Goal: Information Seeking & Learning: Learn about a topic

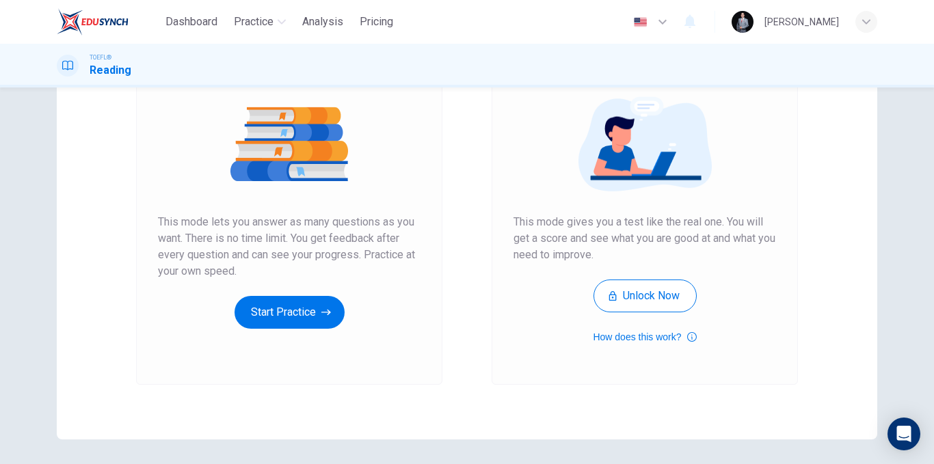
scroll to position [129, 0]
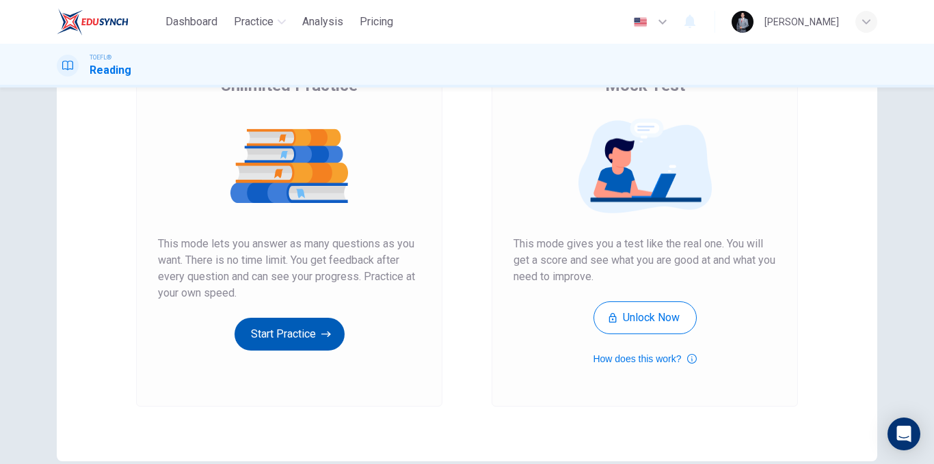
click at [293, 328] on button "Start Practice" at bounding box center [290, 334] width 110 height 33
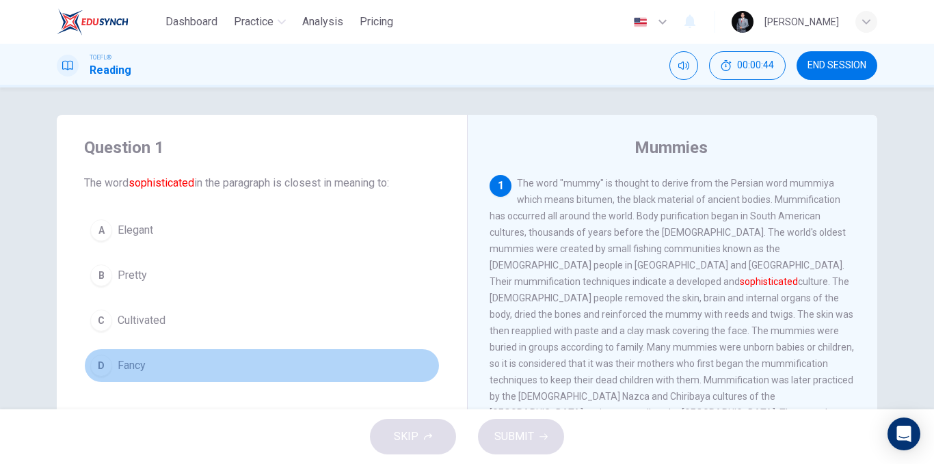
click at [141, 367] on span "Fancy" at bounding box center [132, 366] width 28 height 16
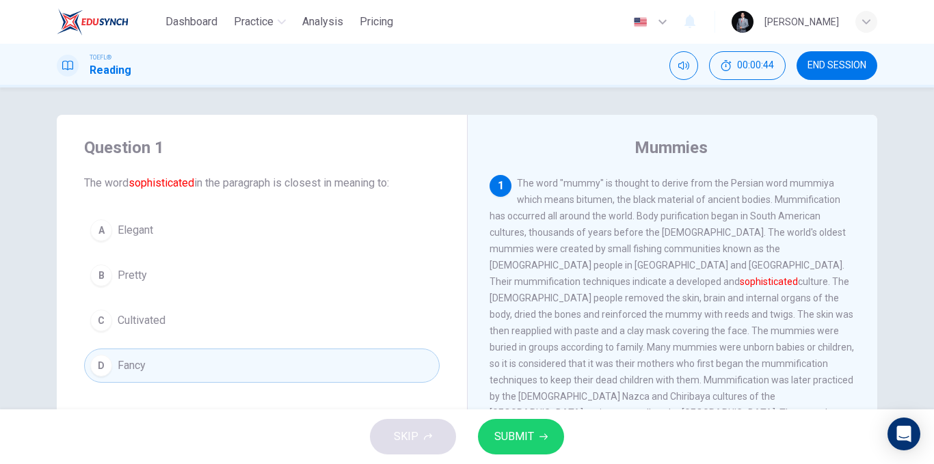
click at [527, 438] on span "SUBMIT" at bounding box center [514, 436] width 40 height 19
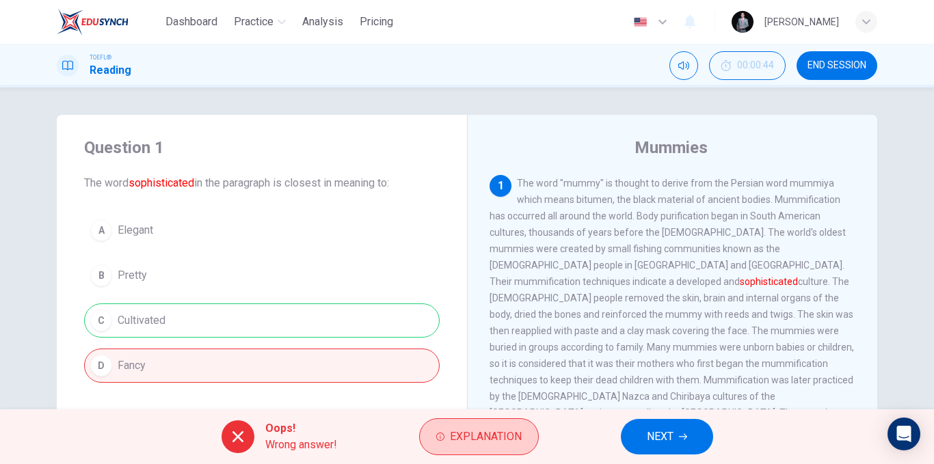
click at [478, 436] on span "Explanation" at bounding box center [486, 436] width 72 height 19
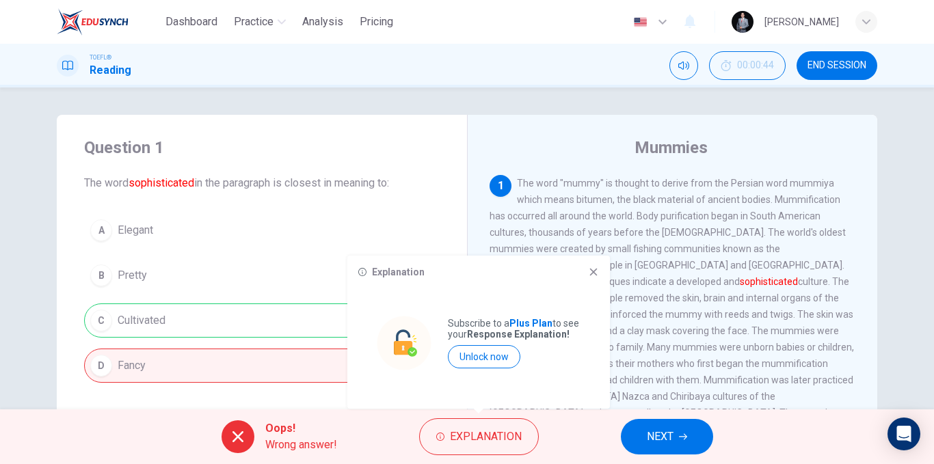
click at [598, 275] on icon at bounding box center [593, 272] width 11 height 11
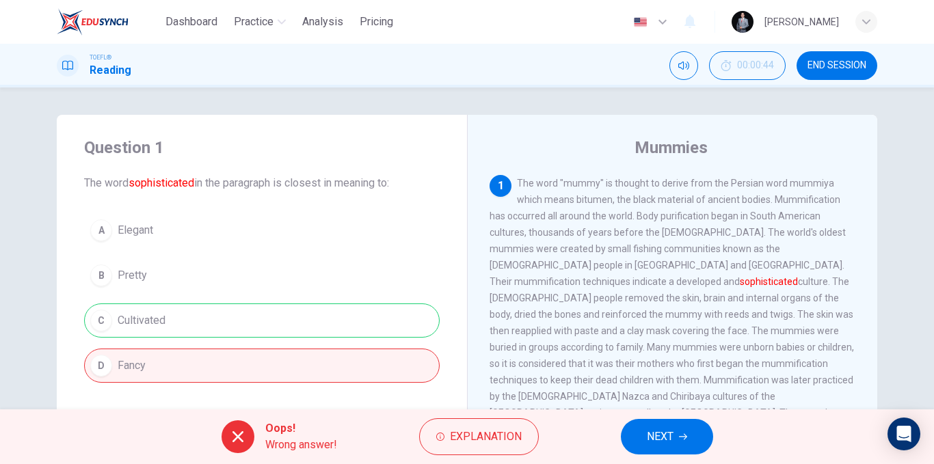
click at [672, 429] on span "NEXT" at bounding box center [660, 436] width 27 height 19
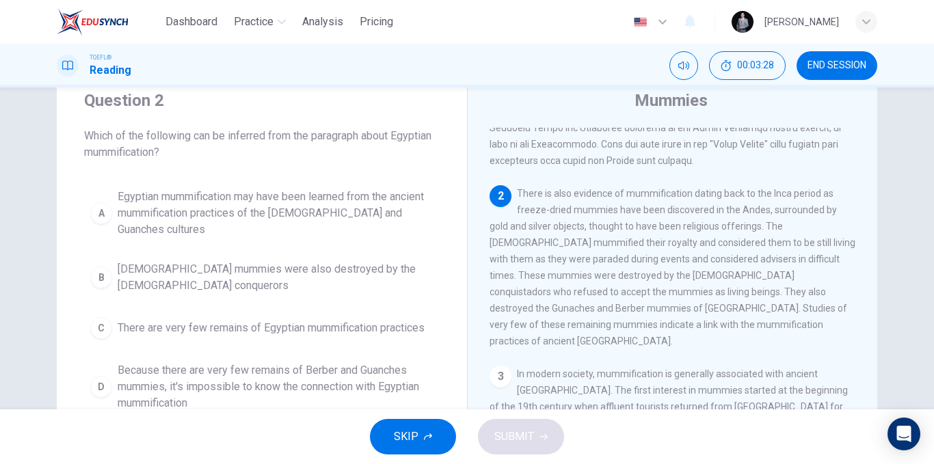
scroll to position [68, 0]
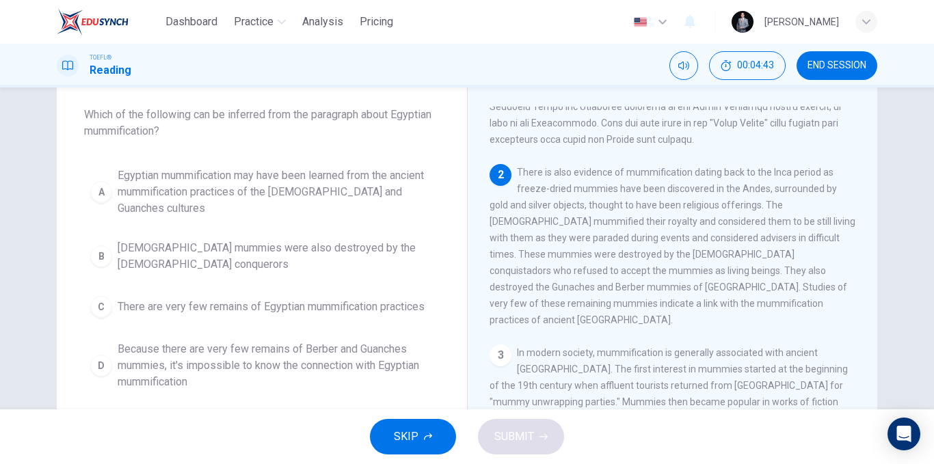
click at [405, 193] on span "Egyptian mummification may have been learned from the ancient mummification pra…" at bounding box center [276, 192] width 316 height 49
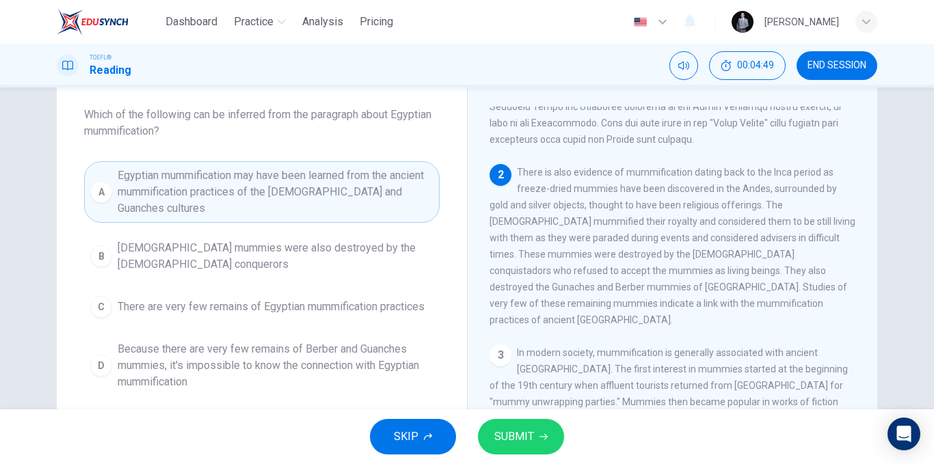
click at [544, 432] on button "SUBMIT" at bounding box center [521, 437] width 86 height 36
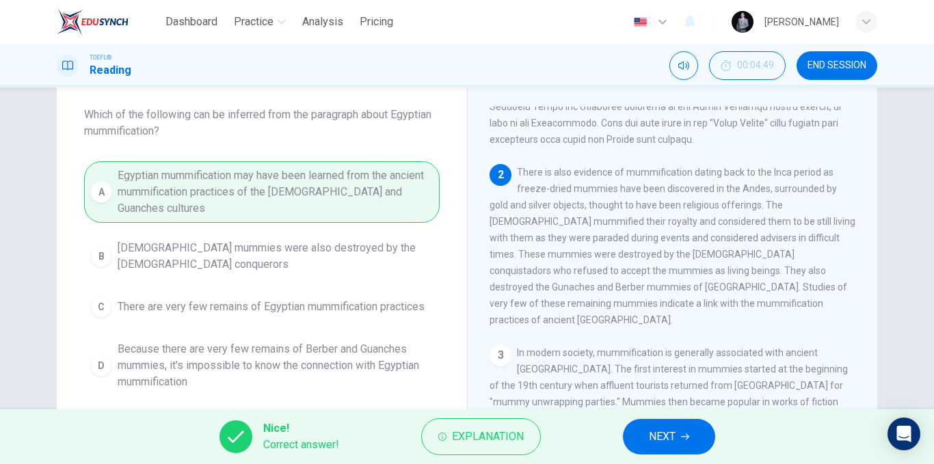
scroll to position [274, 0]
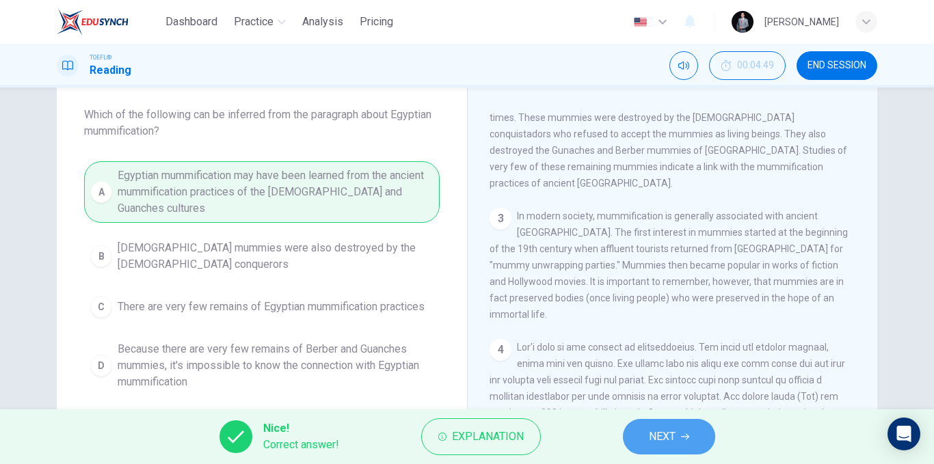
click at [659, 441] on span "NEXT" at bounding box center [662, 436] width 27 height 19
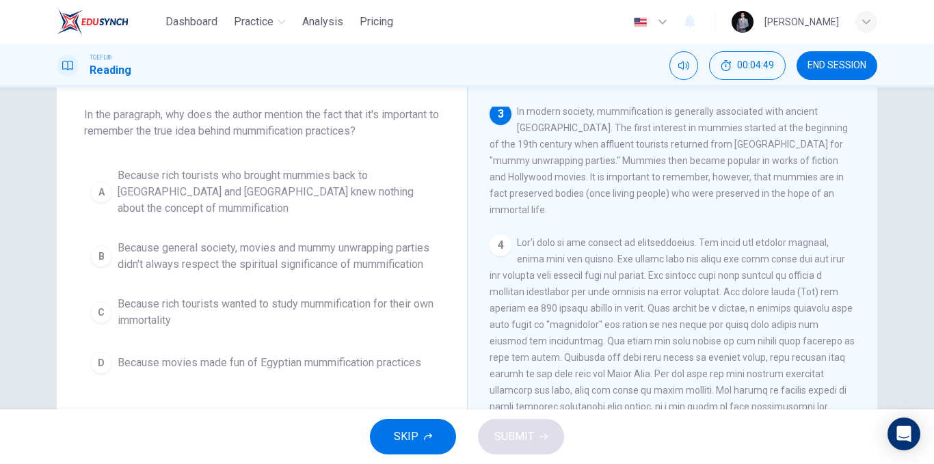
scroll to position [460, 0]
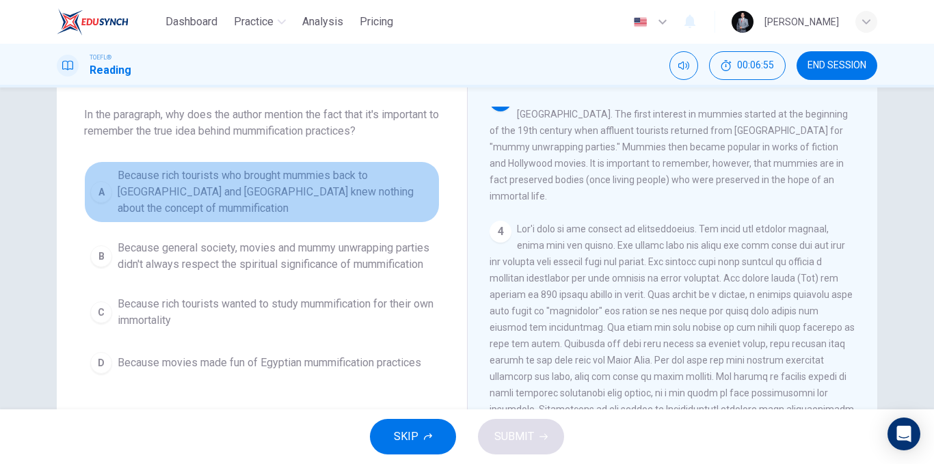
click at [241, 188] on span "Because rich tourists who brought mummies back to [GEOGRAPHIC_DATA] and [GEOGRA…" at bounding box center [276, 192] width 316 height 49
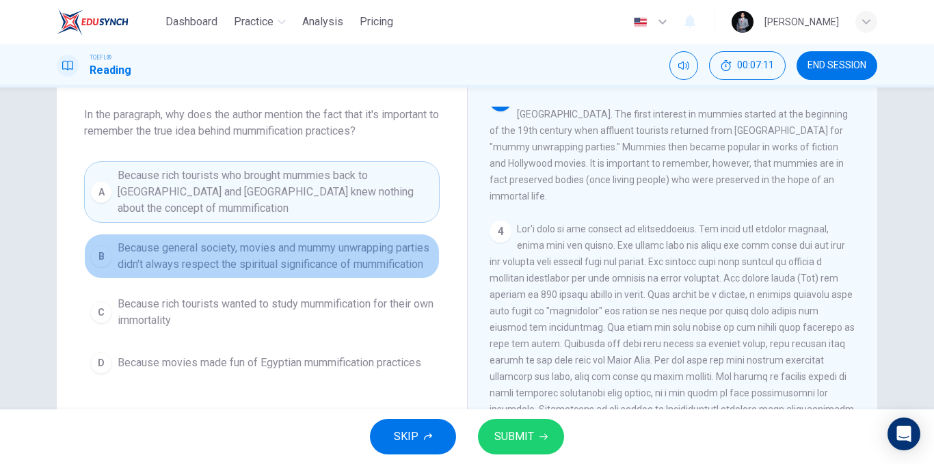
click at [255, 247] on span "Because general society, movies and mummy unwrapping parties didn't always resp…" at bounding box center [276, 256] width 316 height 33
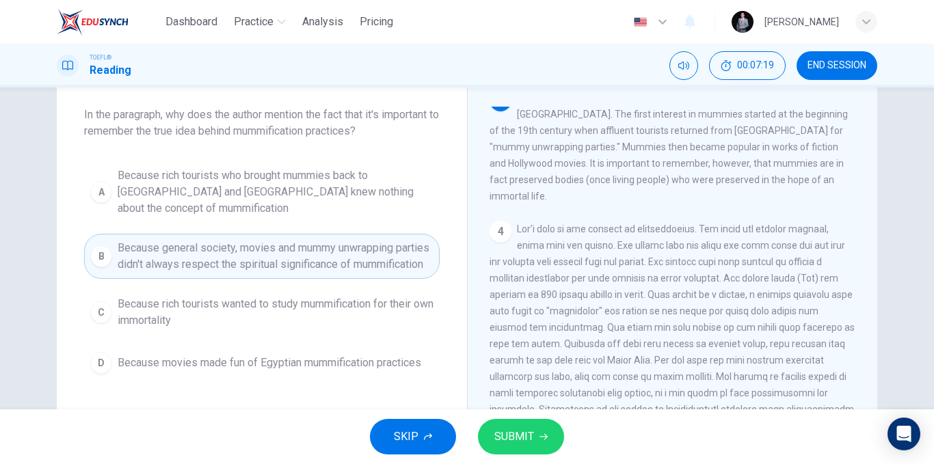
click at [523, 436] on span "SUBMIT" at bounding box center [514, 436] width 40 height 19
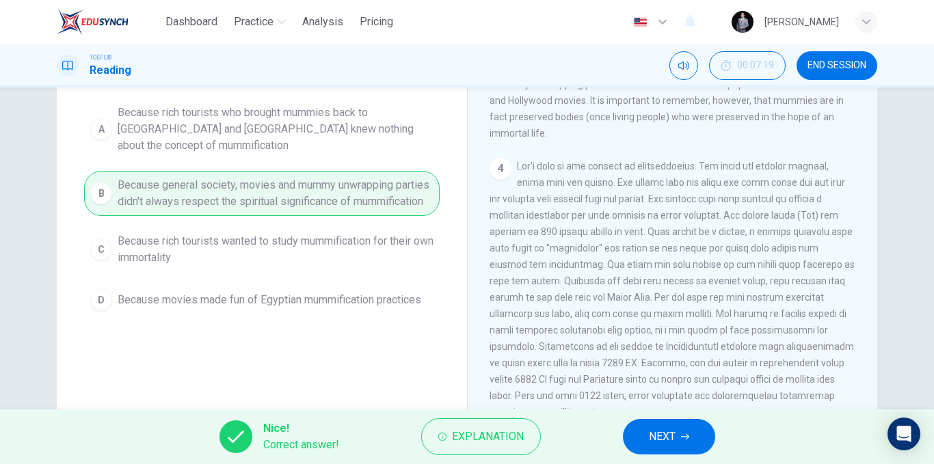
scroll to position [137, 0]
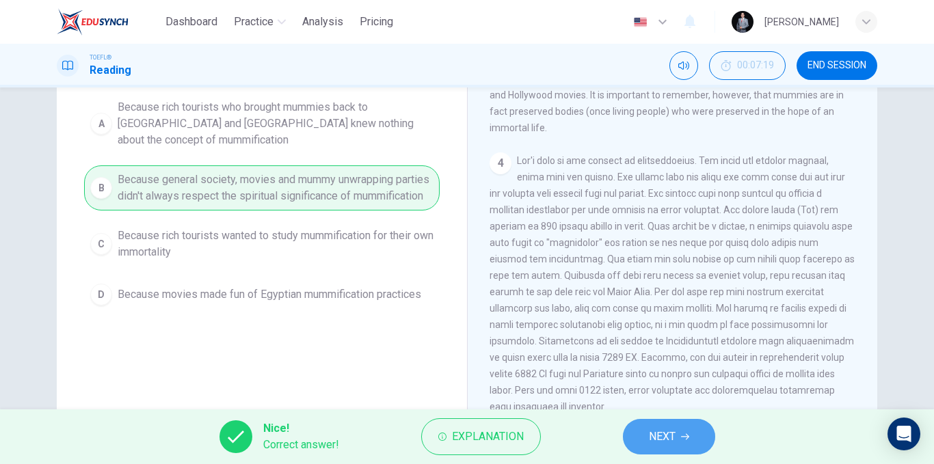
click at [649, 429] on span "NEXT" at bounding box center [662, 436] width 27 height 19
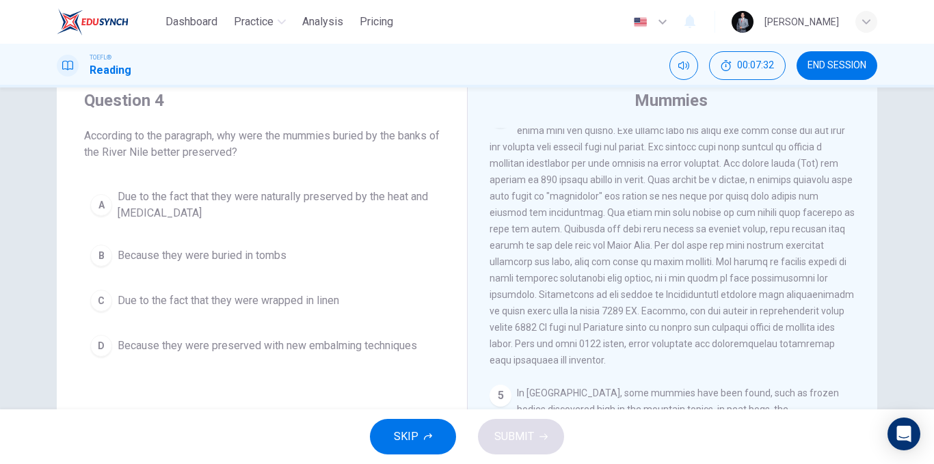
scroll to position [68, 0]
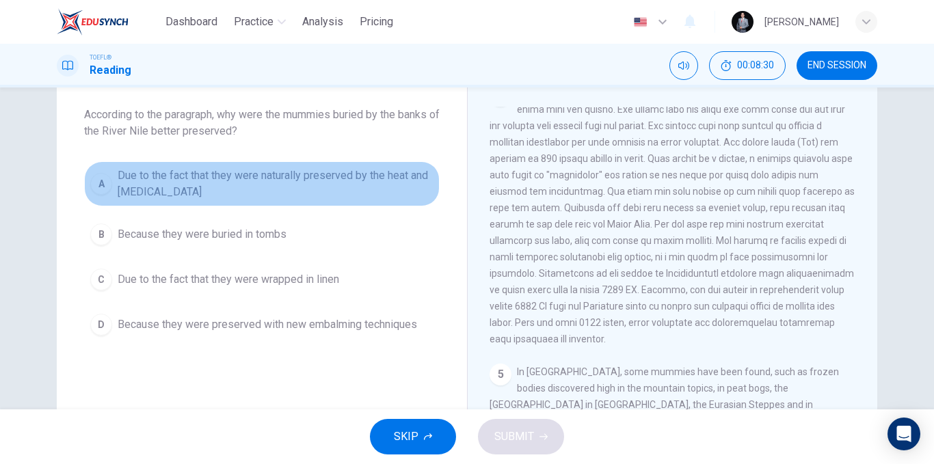
click at [395, 186] on span "Due to the fact that they were naturally preserved by the heat and [MEDICAL_DAT…" at bounding box center [276, 184] width 316 height 33
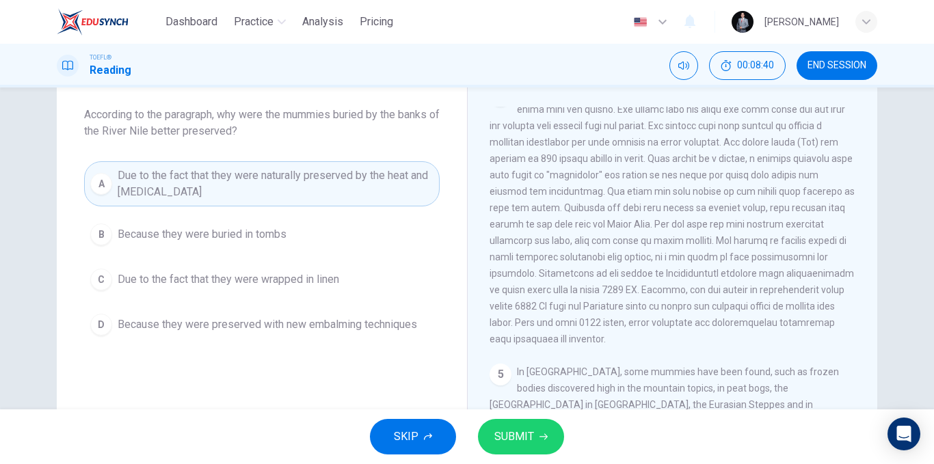
click at [329, 286] on span "Due to the fact that they were wrapped in linen" at bounding box center [229, 280] width 222 height 16
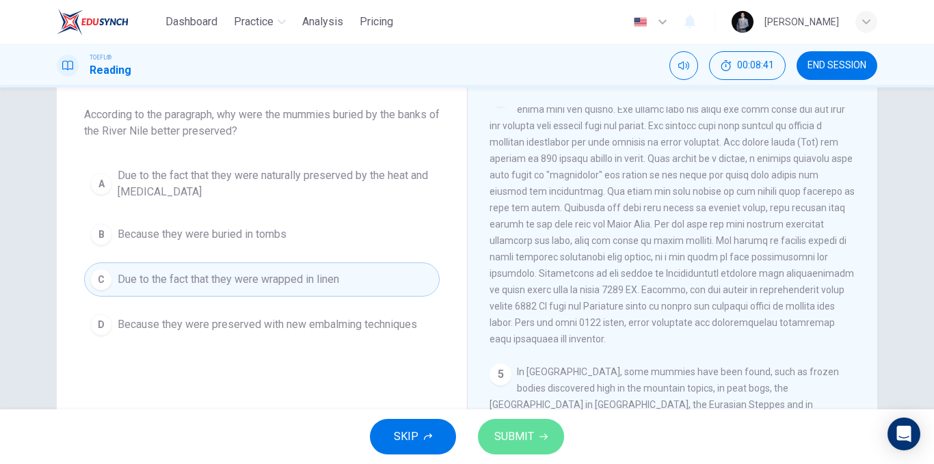
click at [534, 442] on button "SUBMIT" at bounding box center [521, 437] width 86 height 36
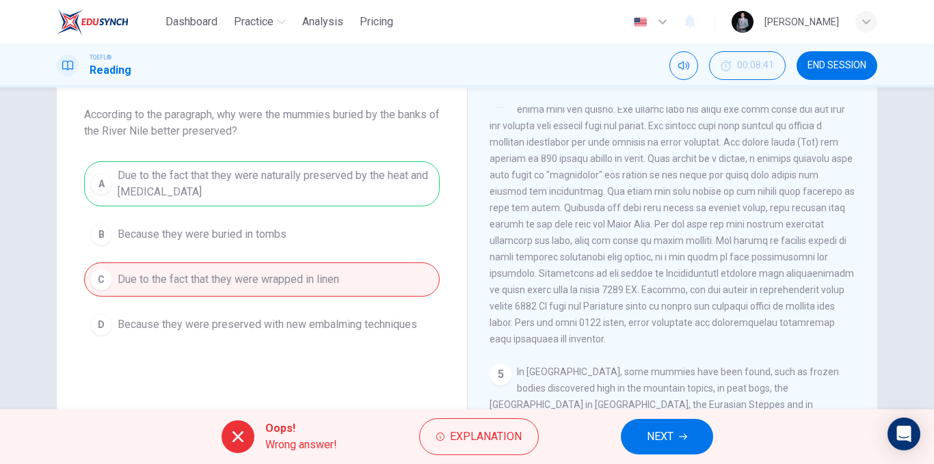
click at [314, 198] on div "A Due to the fact that they were naturally preserved by the heat and [MEDICAL_D…" at bounding box center [262, 251] width 356 height 181
click at [315, 200] on div "A Due to the fact that they were naturally preserved by the heat and [MEDICAL_D…" at bounding box center [262, 251] width 356 height 181
click at [316, 200] on div "A Due to the fact that they were naturally preserved by the heat and [MEDICAL_D…" at bounding box center [262, 251] width 356 height 181
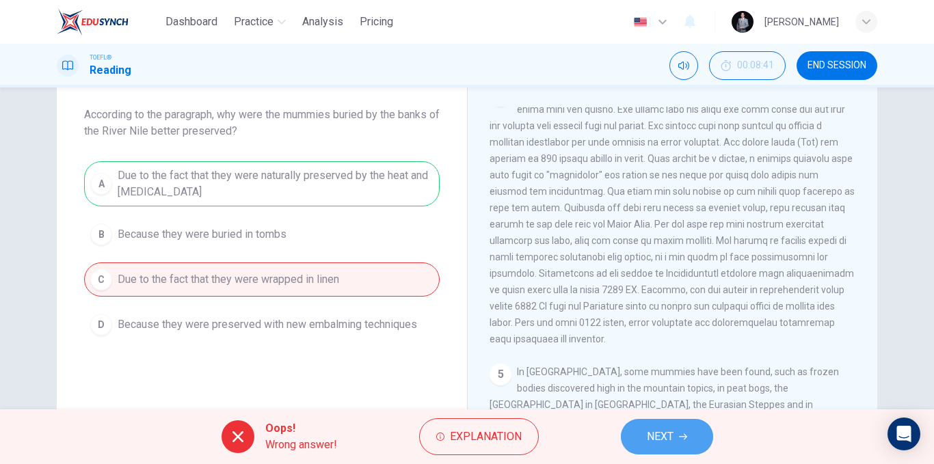
click at [677, 442] on button "NEXT" at bounding box center [667, 437] width 92 height 36
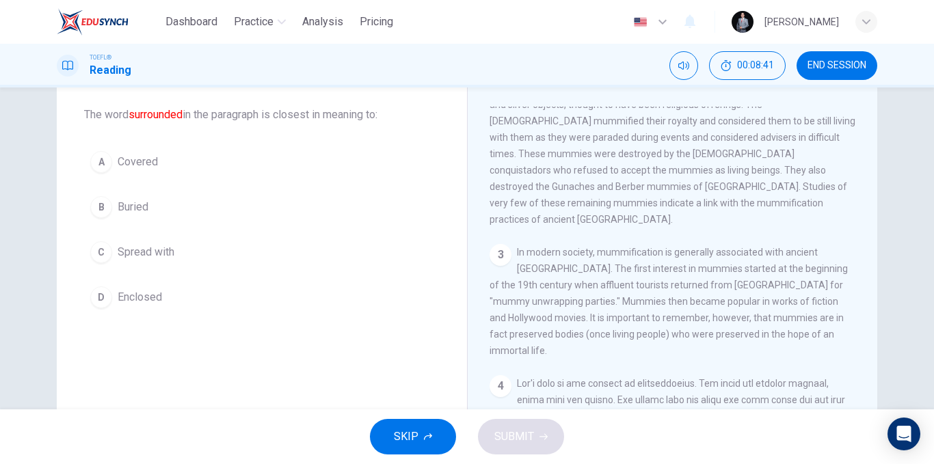
scroll to position [290, 0]
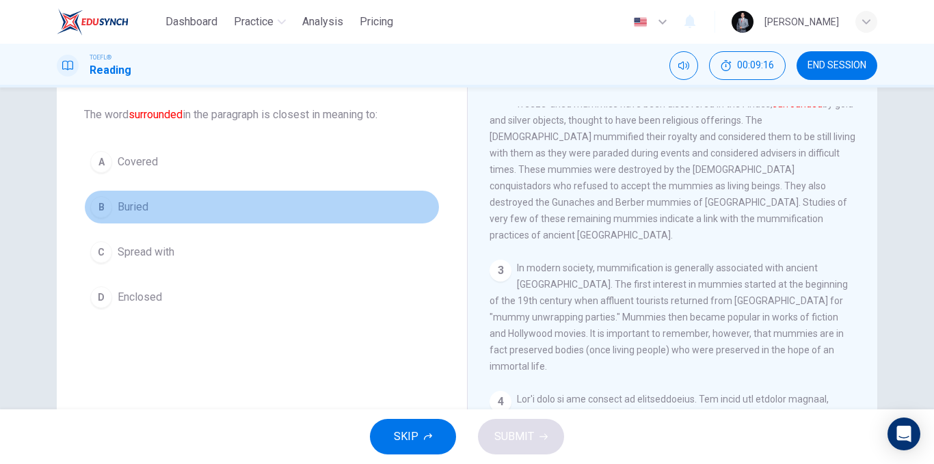
click at [138, 208] on span "Buried" at bounding box center [133, 207] width 31 height 16
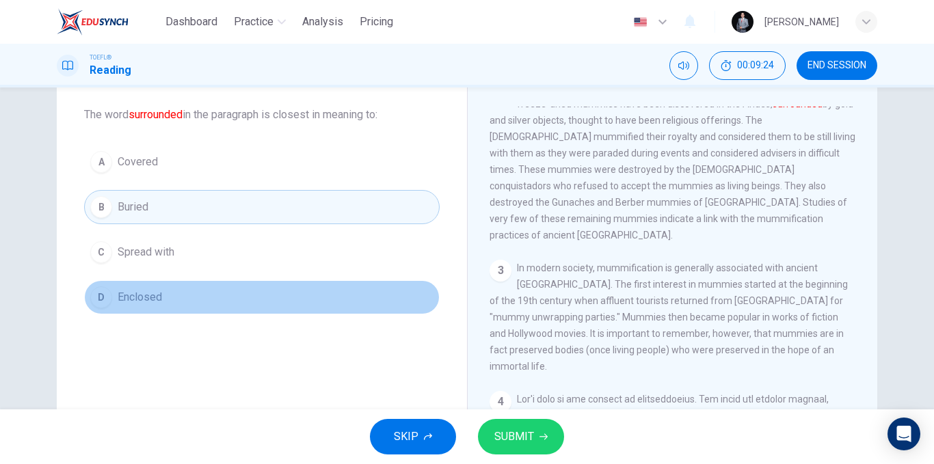
click at [163, 303] on button "D Enclosed" at bounding box center [262, 297] width 356 height 34
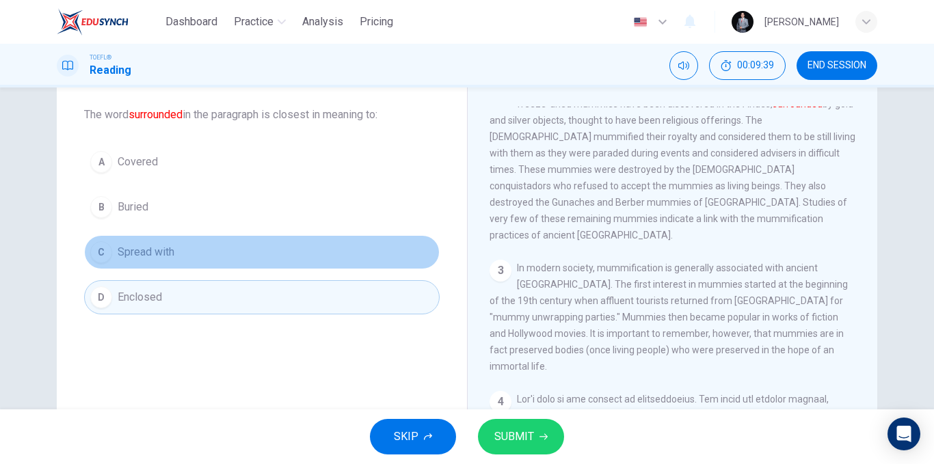
click at [161, 254] on span "Spread with" at bounding box center [146, 252] width 57 height 16
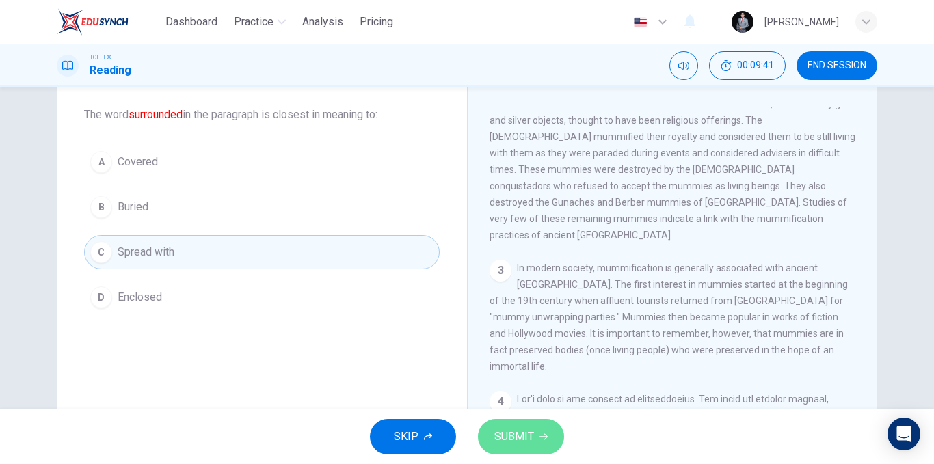
click at [510, 425] on button "SUBMIT" at bounding box center [521, 437] width 86 height 36
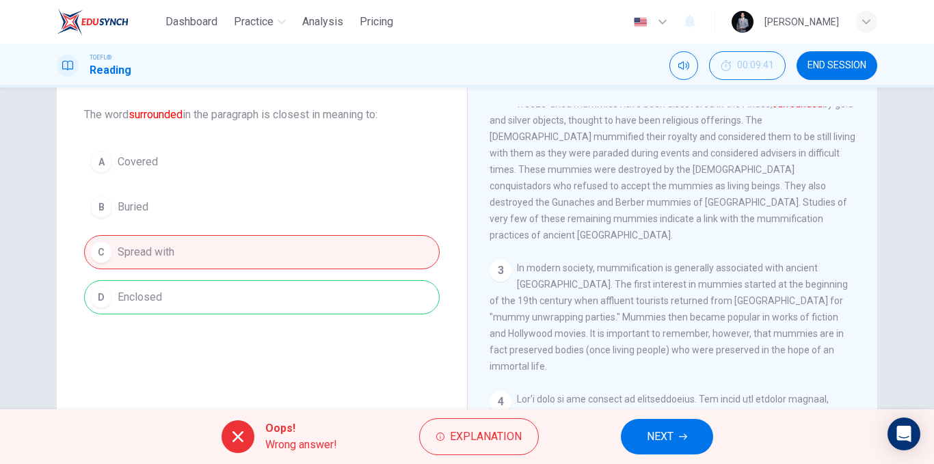
click at [654, 451] on button "NEXT" at bounding box center [667, 437] width 92 height 36
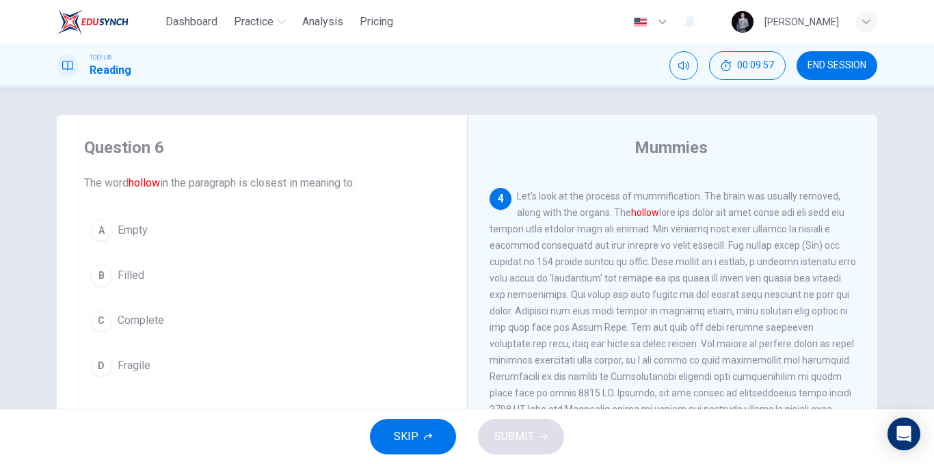
scroll to position [528, 0]
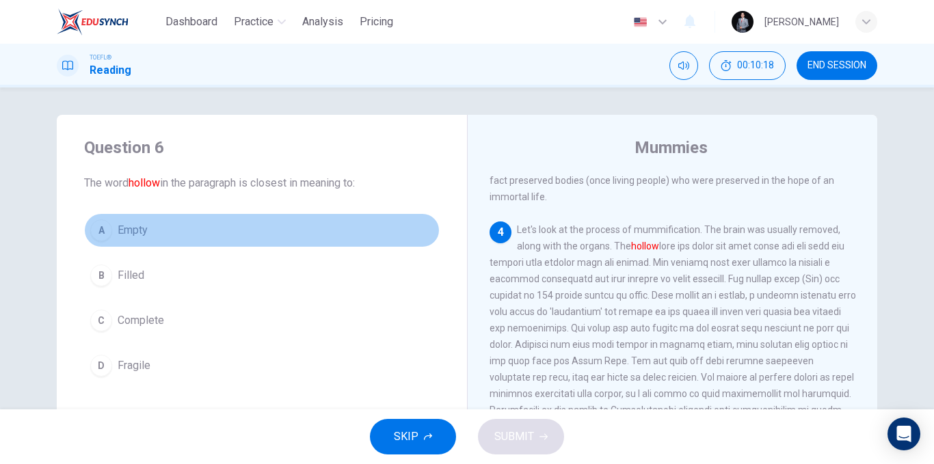
click at [135, 234] on span "Empty" at bounding box center [133, 230] width 30 height 16
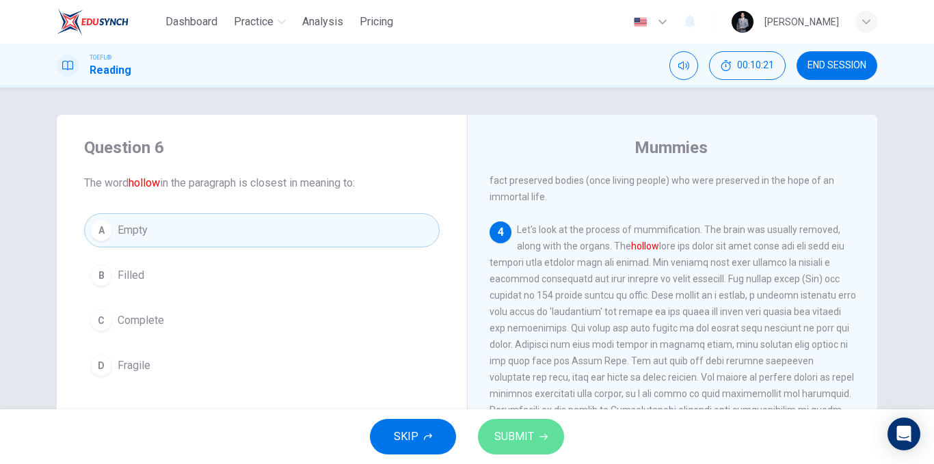
click at [535, 440] on button "SUBMIT" at bounding box center [521, 437] width 86 height 36
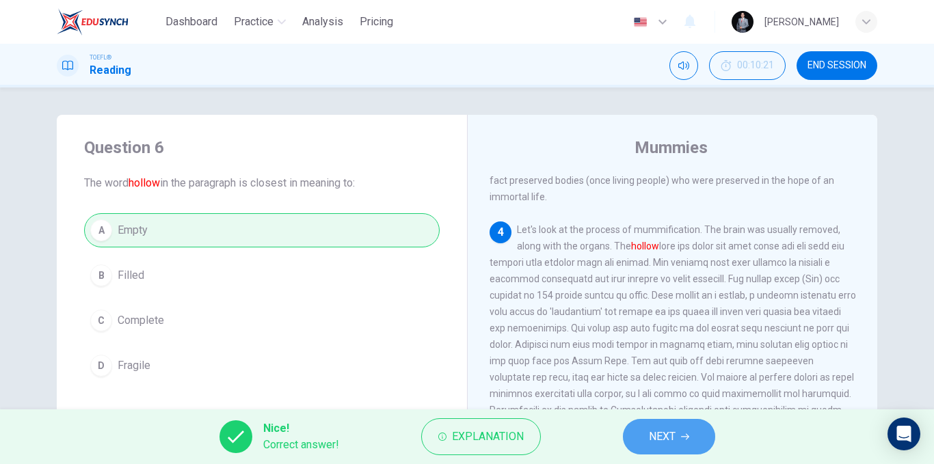
drag, startPoint x: 663, startPoint y: 425, endPoint x: 634, endPoint y: 424, distance: 29.4
click at [663, 426] on button "NEXT" at bounding box center [669, 437] width 92 height 36
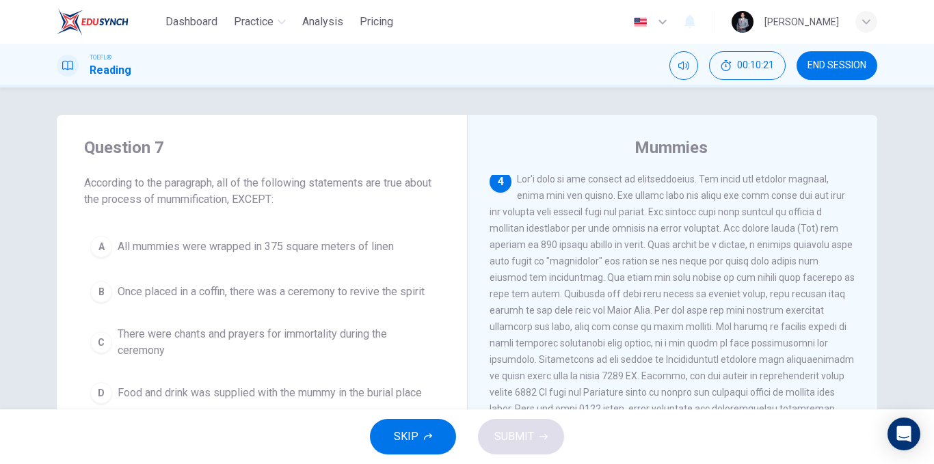
scroll to position [579, 0]
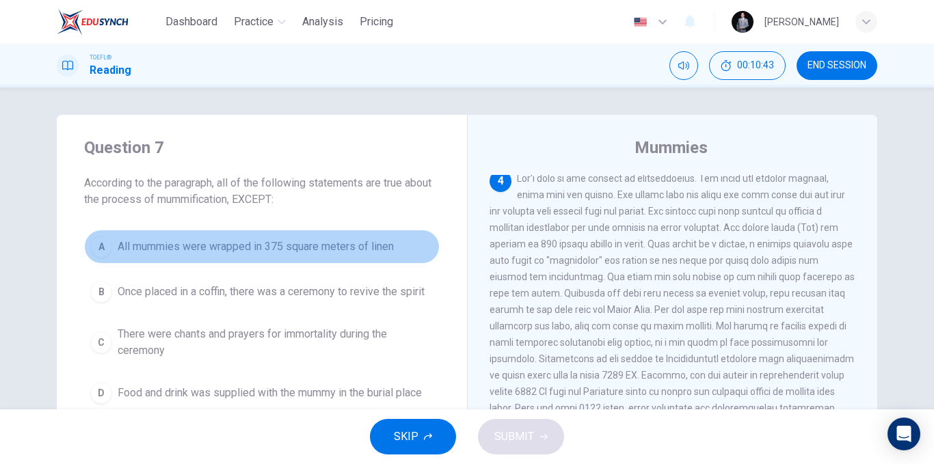
click at [388, 247] on span "All mummies were wrapped in 375 square meters of linen" at bounding box center [256, 247] width 276 height 16
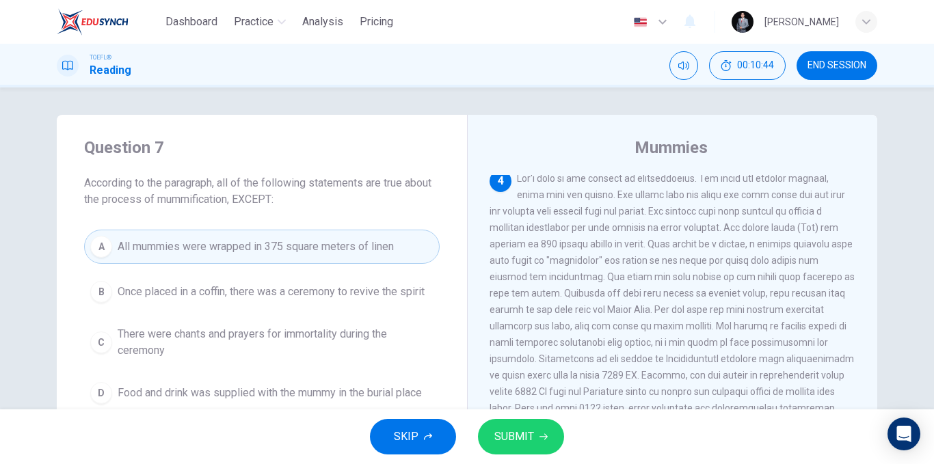
click at [542, 438] on icon "button" at bounding box center [544, 437] width 8 height 8
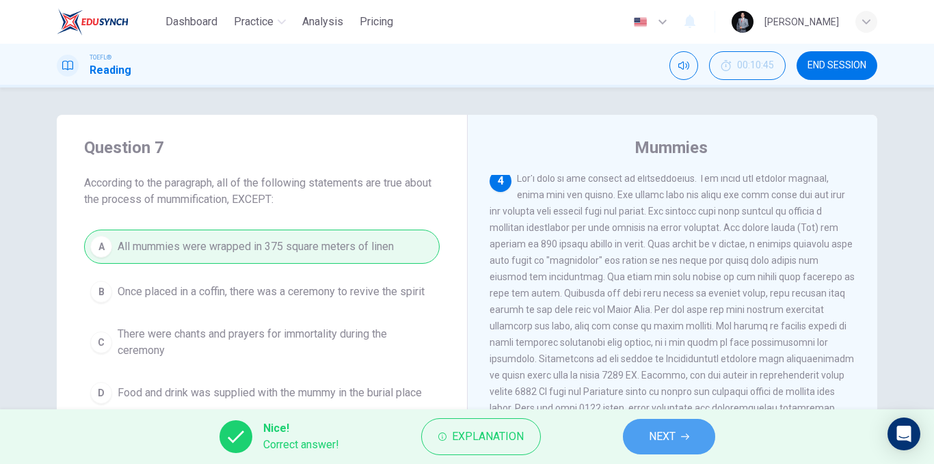
click at [659, 442] on span "NEXT" at bounding box center [662, 436] width 27 height 19
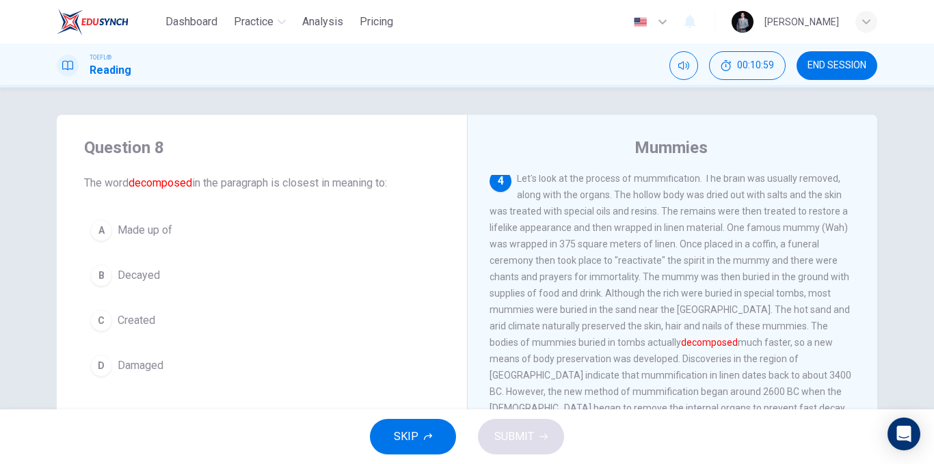
scroll to position [648, 0]
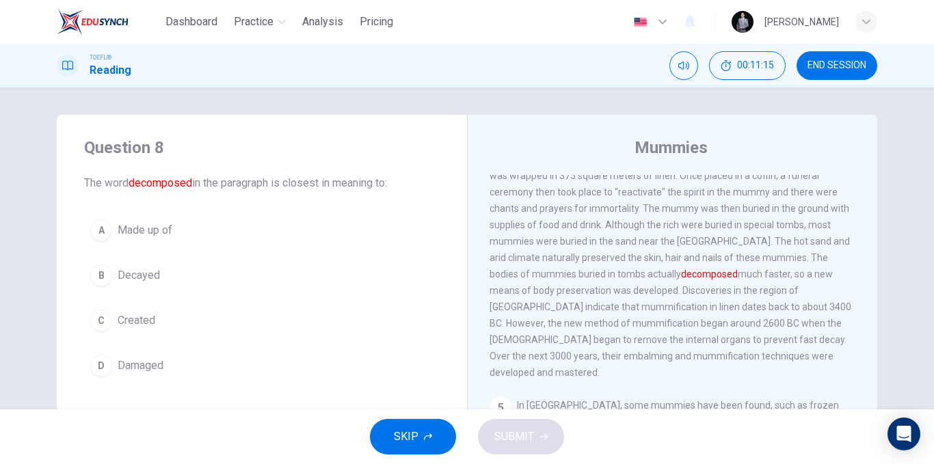
click at [150, 233] on span "Made up of" at bounding box center [145, 230] width 55 height 16
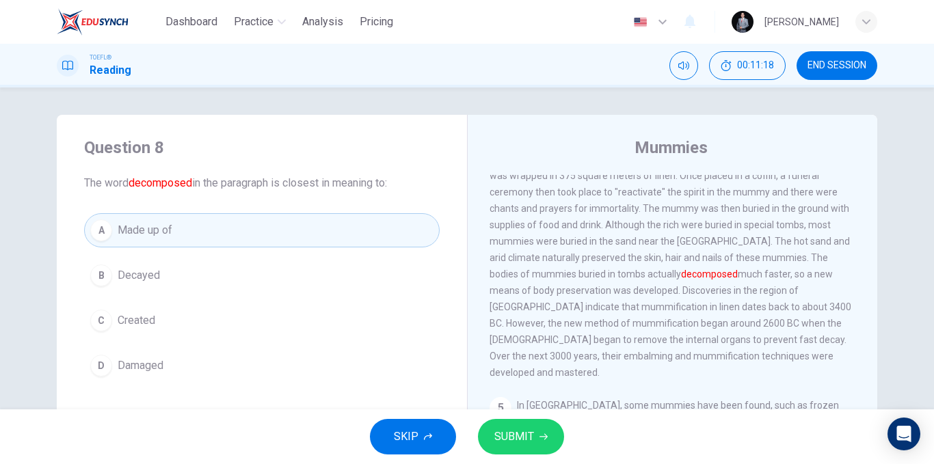
click at [149, 276] on span "Decayed" at bounding box center [139, 275] width 42 height 16
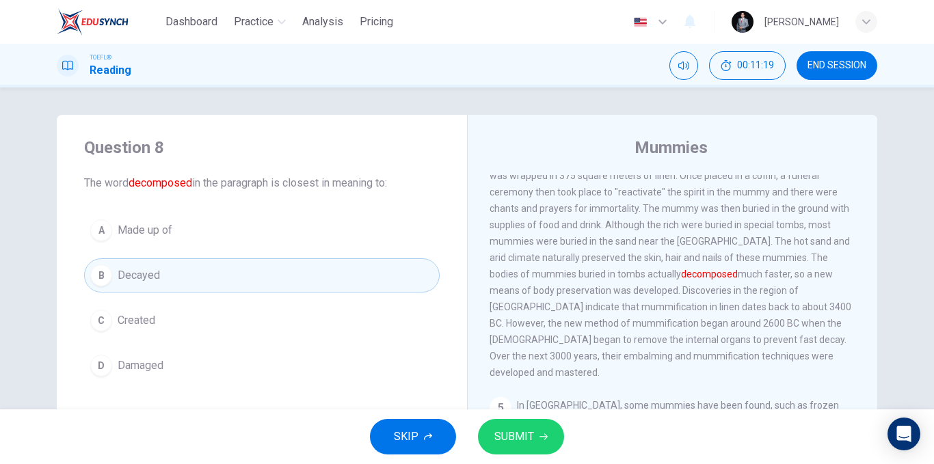
click at [166, 368] on button "D Damaged" at bounding box center [262, 366] width 356 height 34
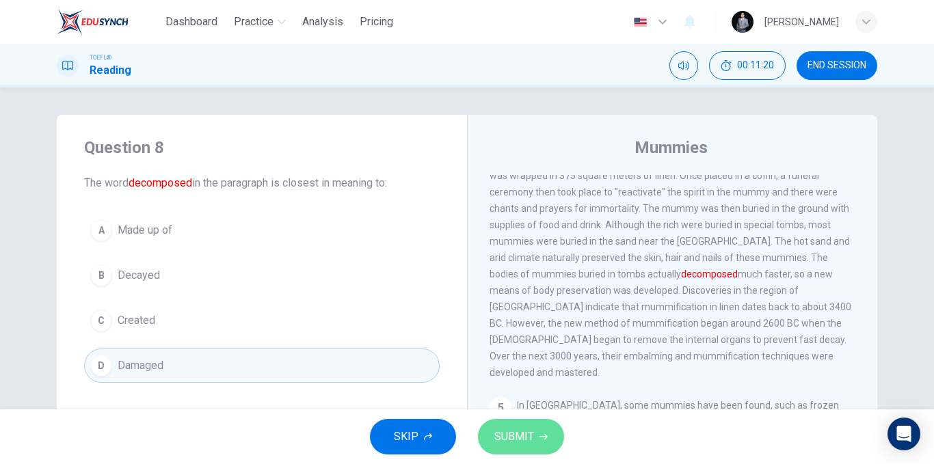
click at [495, 432] on span "SUBMIT" at bounding box center [514, 436] width 40 height 19
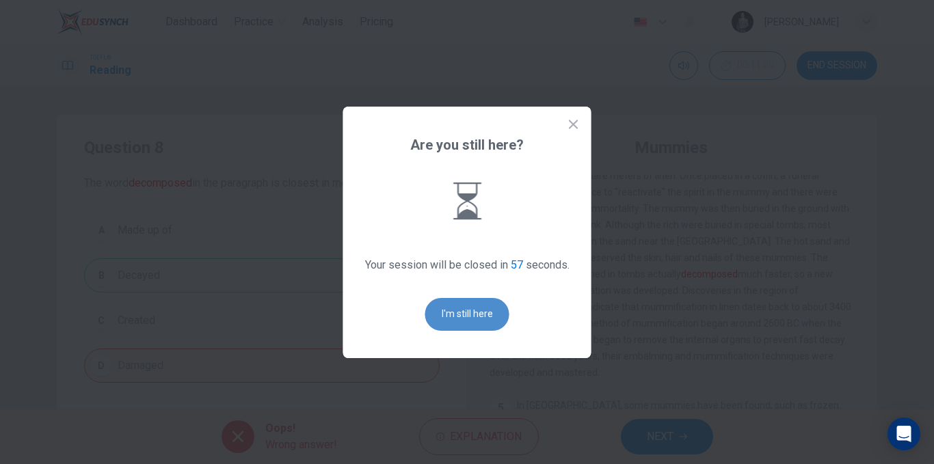
click at [451, 320] on button "I'm still here" at bounding box center [467, 314] width 84 height 33
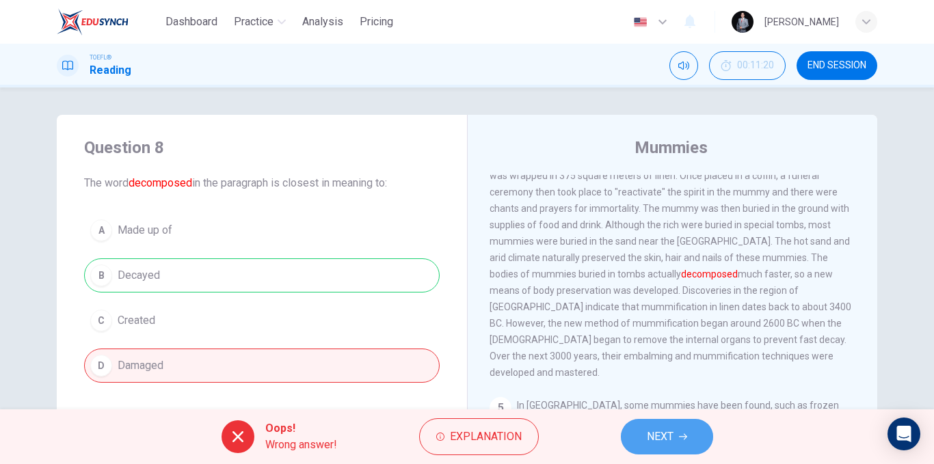
click at [669, 430] on span "NEXT" at bounding box center [660, 436] width 27 height 19
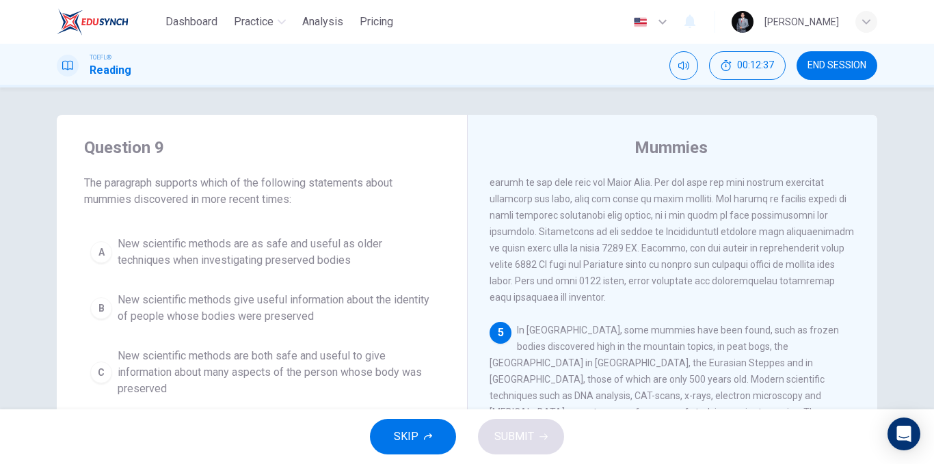
scroll to position [68, 0]
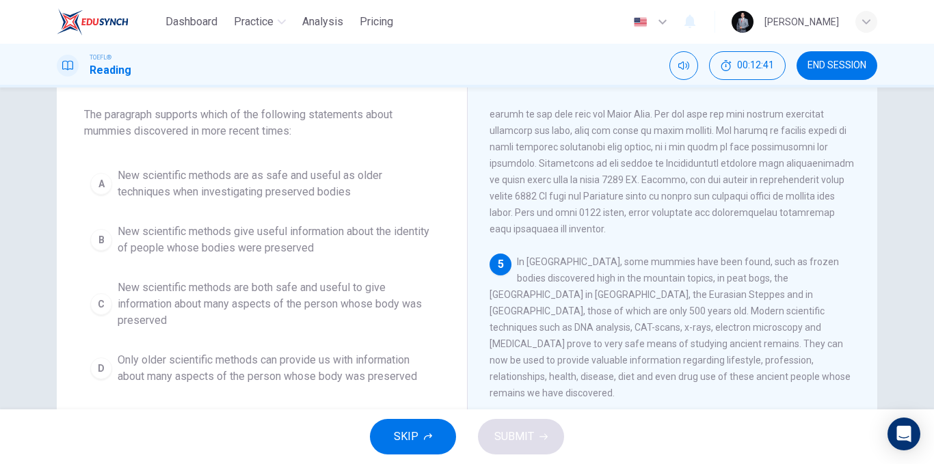
click at [241, 186] on span "New scientific methods are as safe and useful as older techniques when investig…" at bounding box center [276, 184] width 316 height 33
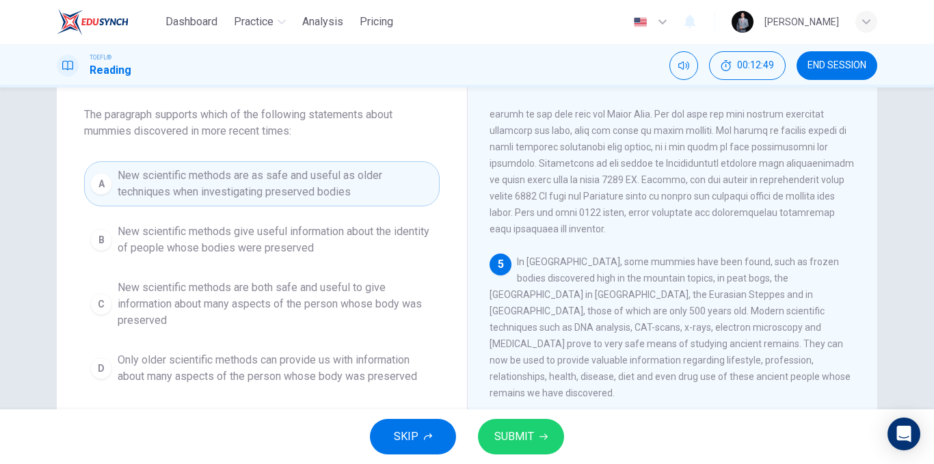
click at [328, 246] on span "New scientific methods give useful information about the identity of people who…" at bounding box center [276, 240] width 316 height 33
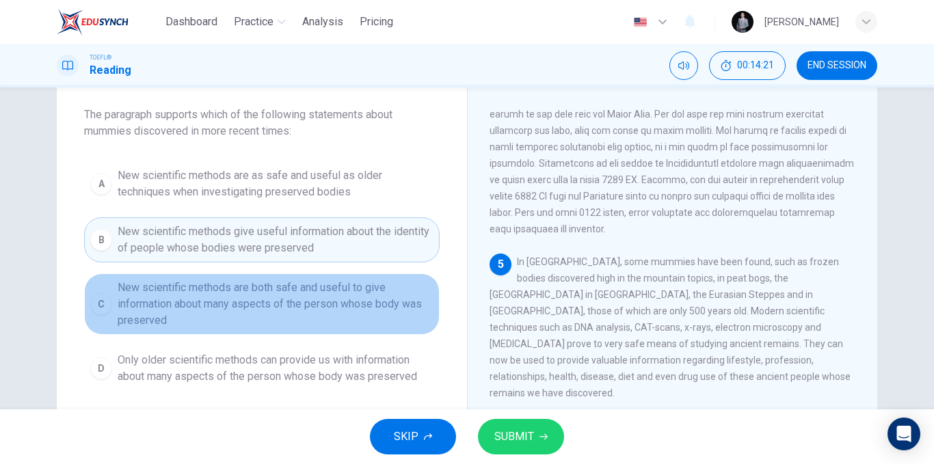
click at [311, 301] on span "New scientific methods are both safe and useful to give information about many …" at bounding box center [276, 304] width 316 height 49
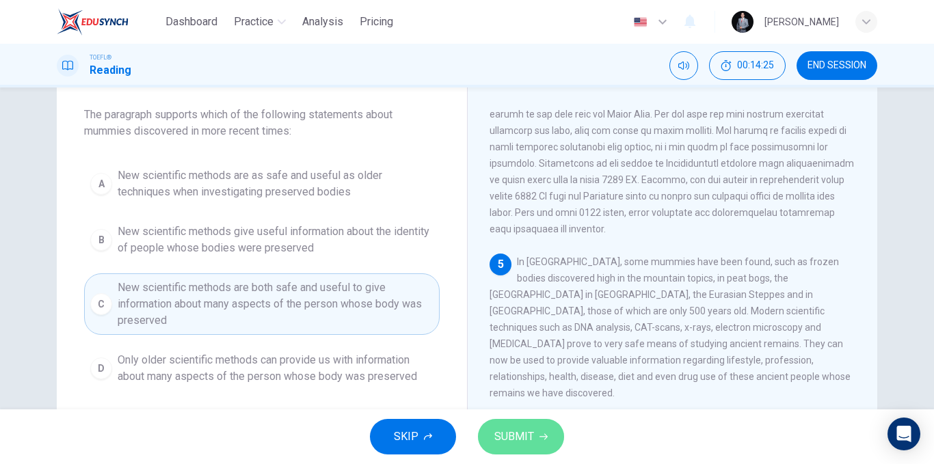
click at [511, 428] on span "SUBMIT" at bounding box center [514, 436] width 40 height 19
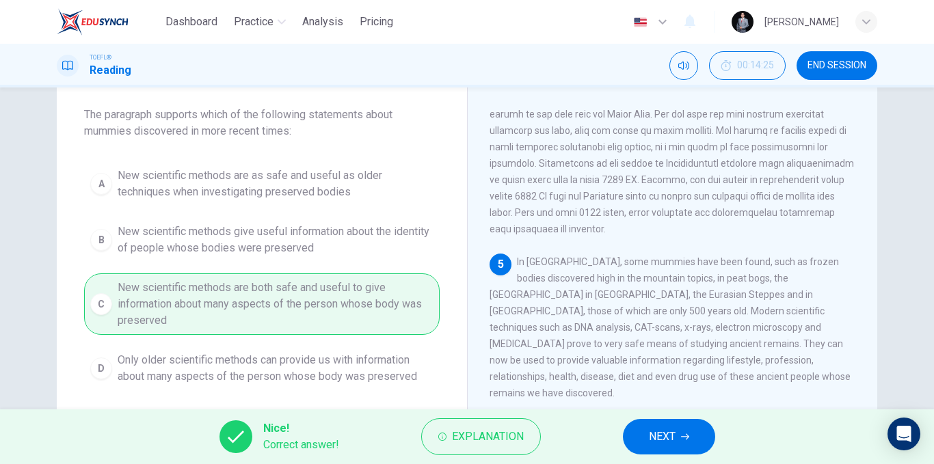
click at [670, 432] on span "NEXT" at bounding box center [662, 436] width 27 height 19
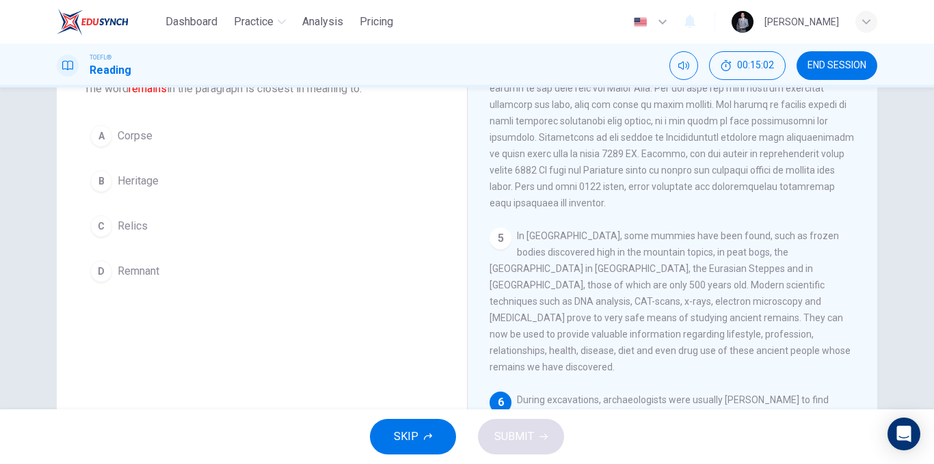
scroll to position [71, 0]
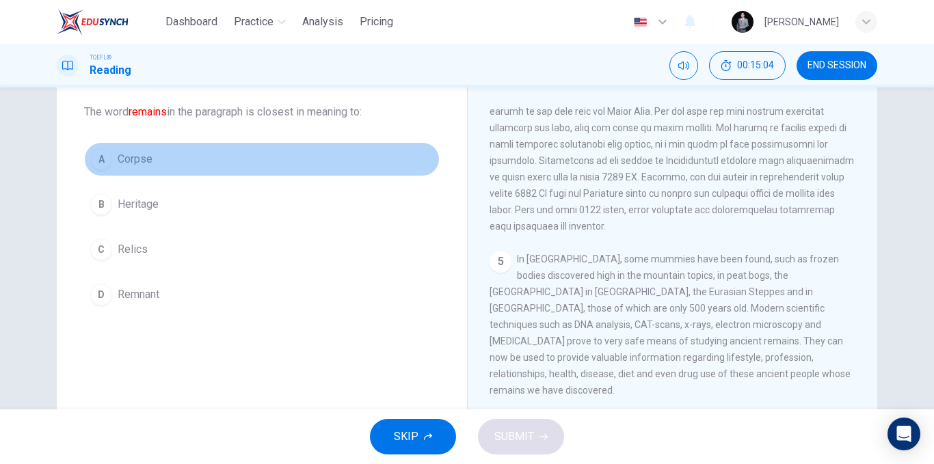
click at [107, 155] on div "A" at bounding box center [101, 159] width 22 height 22
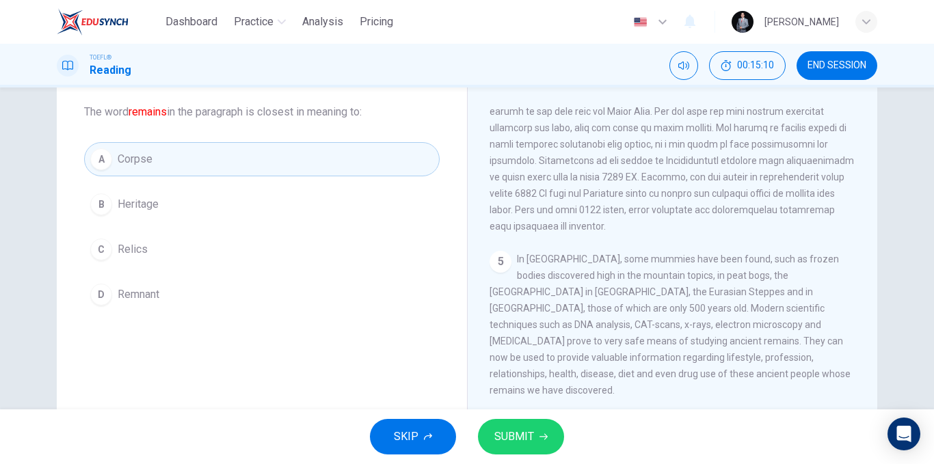
click at [527, 436] on span "SUBMIT" at bounding box center [514, 436] width 40 height 19
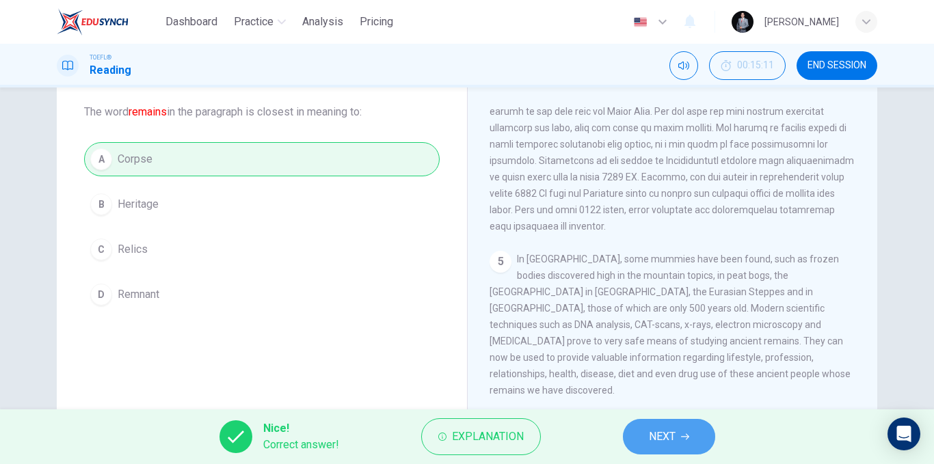
click at [653, 431] on span "NEXT" at bounding box center [662, 436] width 27 height 19
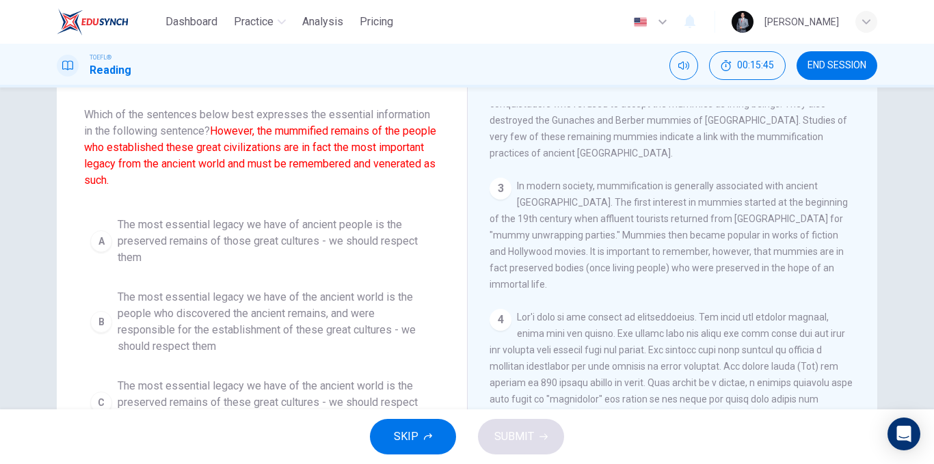
scroll to position [137, 0]
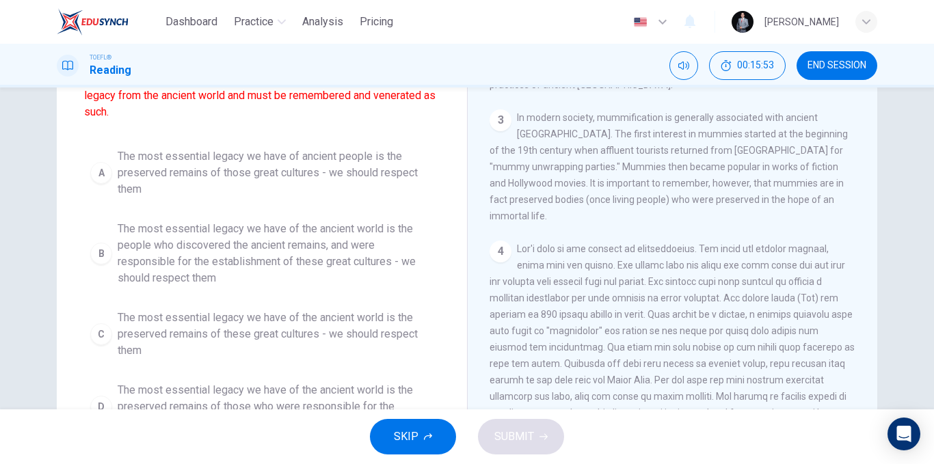
click at [374, 178] on span "The most essential legacy we have of ancient people is the preserved remains of…" at bounding box center [276, 172] width 316 height 49
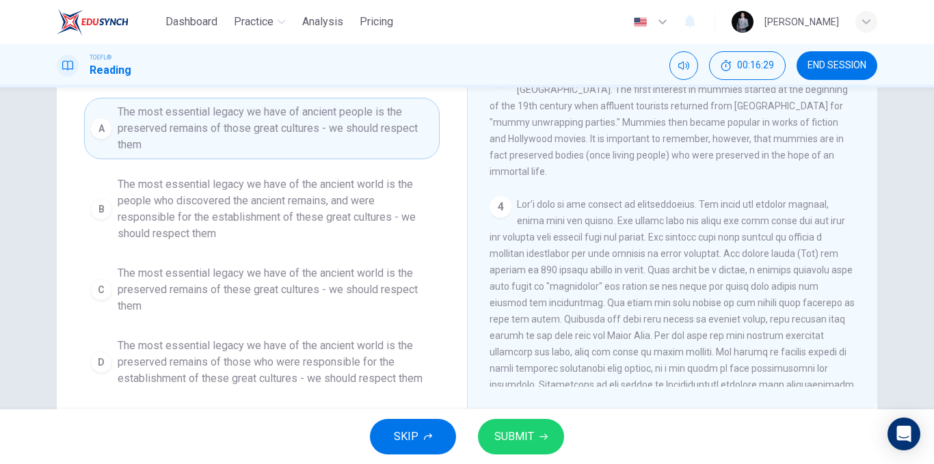
scroll to position [205, 0]
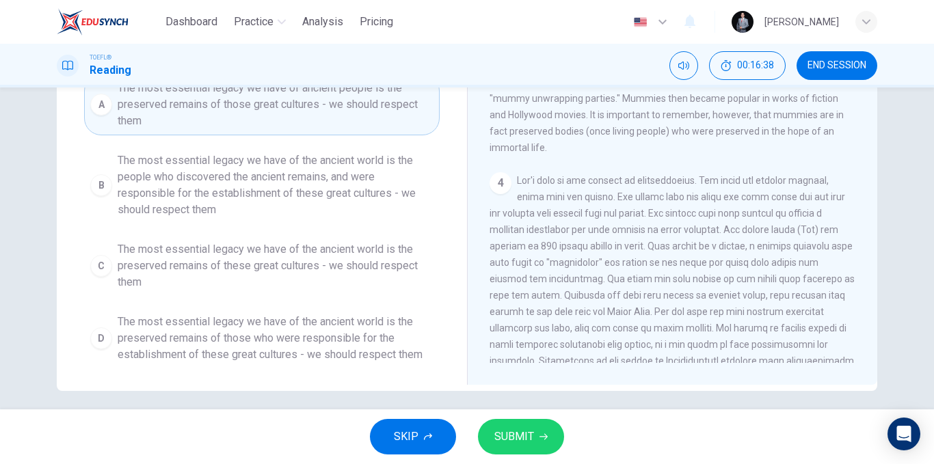
click at [233, 267] on span "The most essential legacy we have of the ancient world is the preserved remains…" at bounding box center [276, 265] width 316 height 49
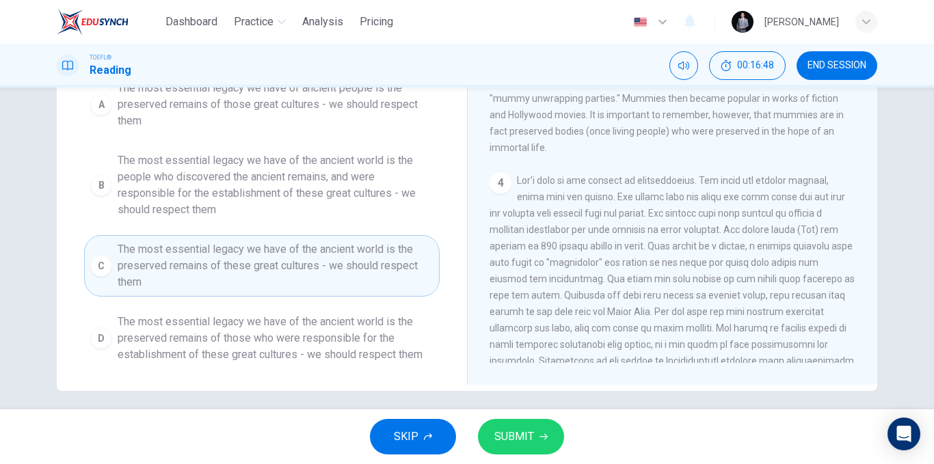
click at [510, 425] on button "SUBMIT" at bounding box center [521, 437] width 86 height 36
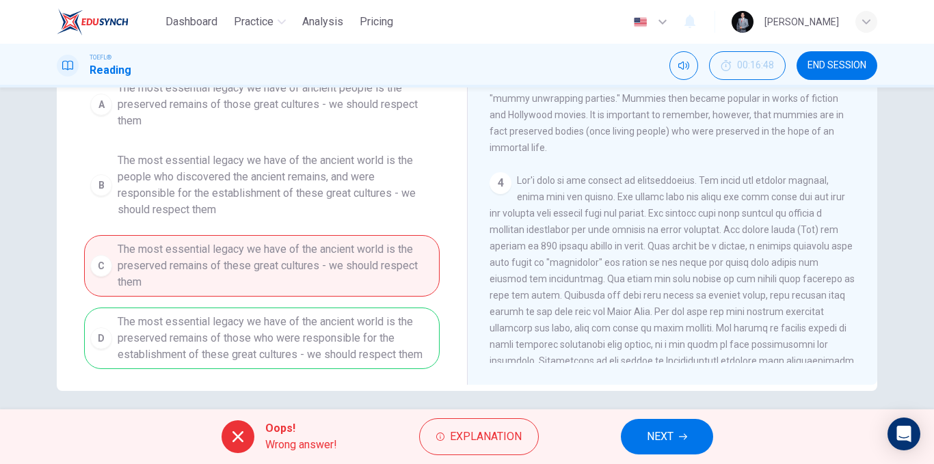
click at [637, 437] on button "NEXT" at bounding box center [667, 437] width 92 height 36
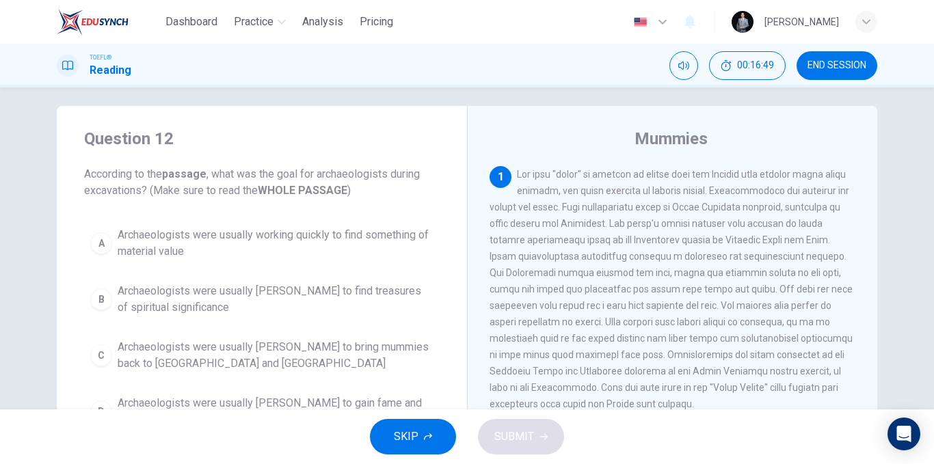
scroll to position [0, 0]
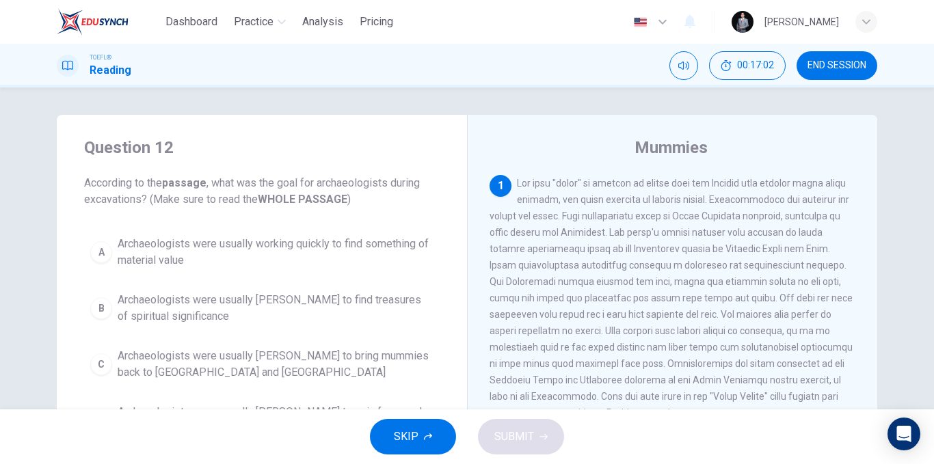
drag, startPoint x: 328, startPoint y: 185, endPoint x: 396, endPoint y: 177, distance: 68.2
click at [395, 178] on span "According to the passage , what was the goal for archaeologists during excavati…" at bounding box center [262, 191] width 356 height 33
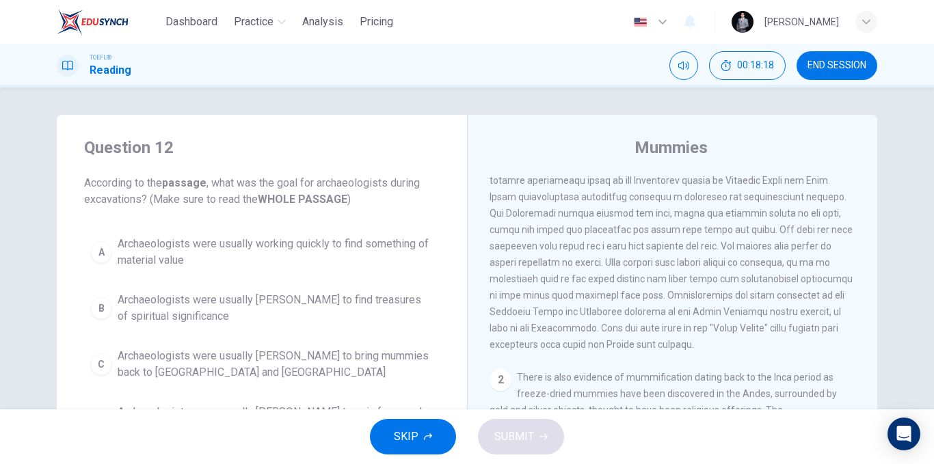
click at [366, 308] on span "Archaeologists were usually [PERSON_NAME] to find treasures of spiritual signif…" at bounding box center [276, 308] width 316 height 33
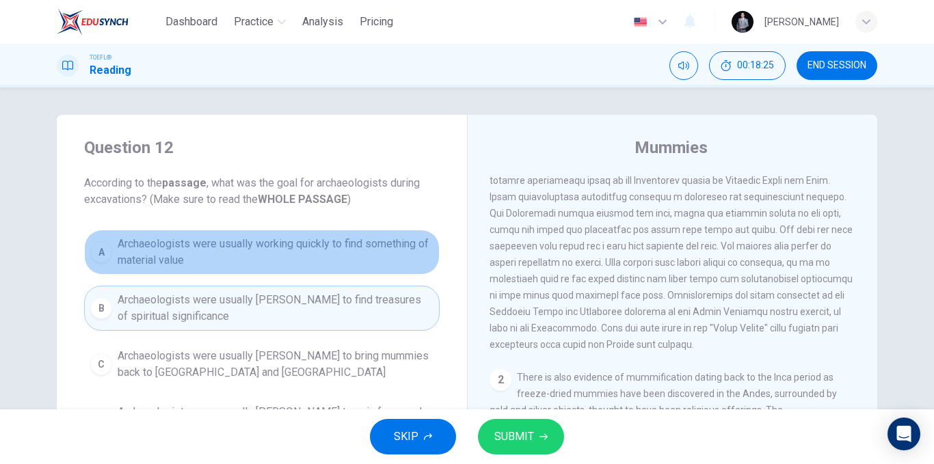
click at [376, 256] on span "Archaeologists were usually working quickly to find something of material value" at bounding box center [276, 252] width 316 height 33
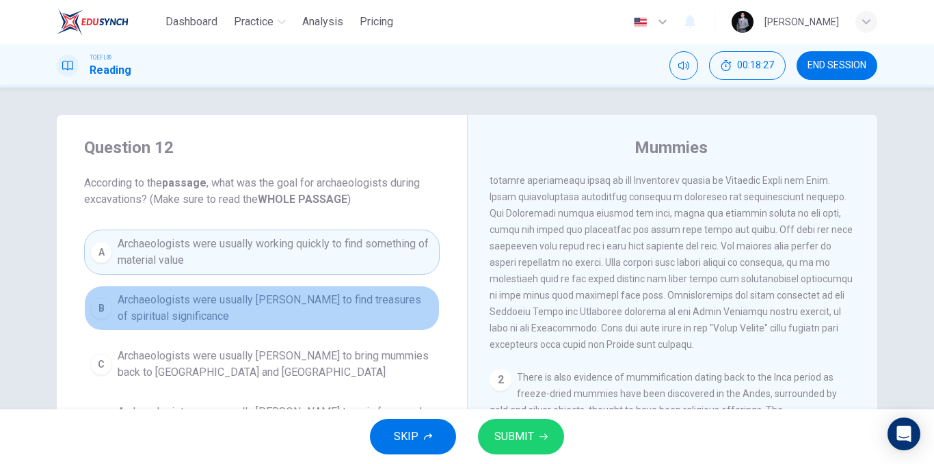
click at [346, 319] on span "Archaeologists were usually [PERSON_NAME] to find treasures of spiritual signif…" at bounding box center [276, 308] width 316 height 33
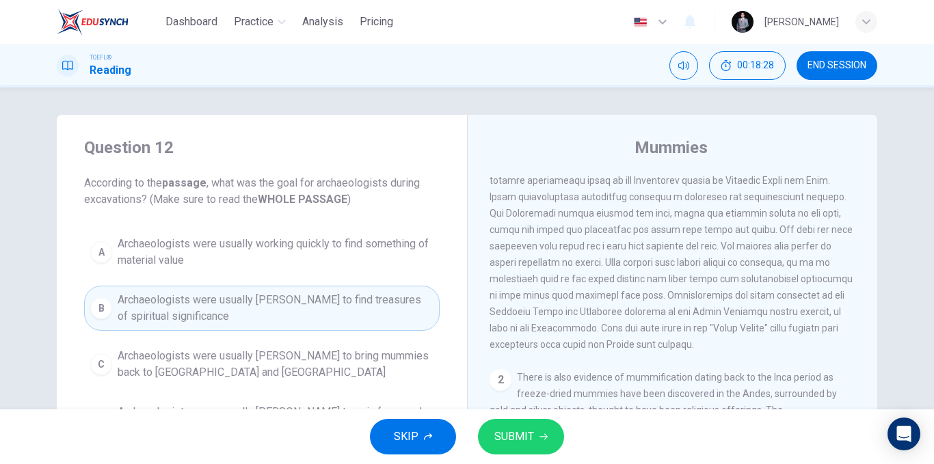
click at [371, 251] on span "Archaeologists were usually working quickly to find something of material value" at bounding box center [276, 252] width 316 height 33
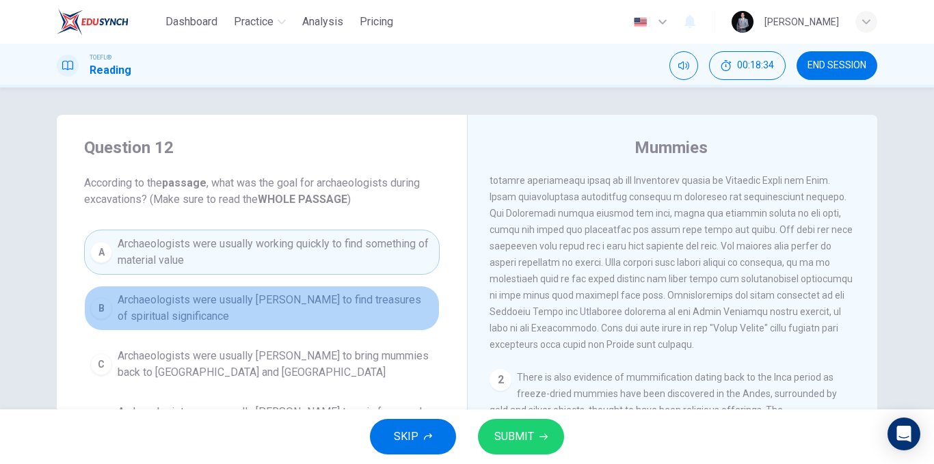
click at [422, 297] on span "Archaeologists were usually [PERSON_NAME] to find treasures of spiritual signif…" at bounding box center [276, 308] width 316 height 33
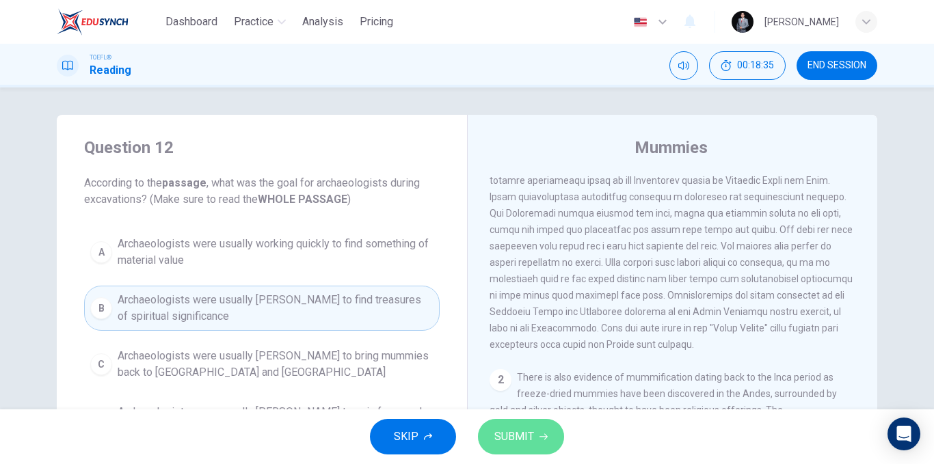
click at [531, 436] on span "SUBMIT" at bounding box center [514, 436] width 40 height 19
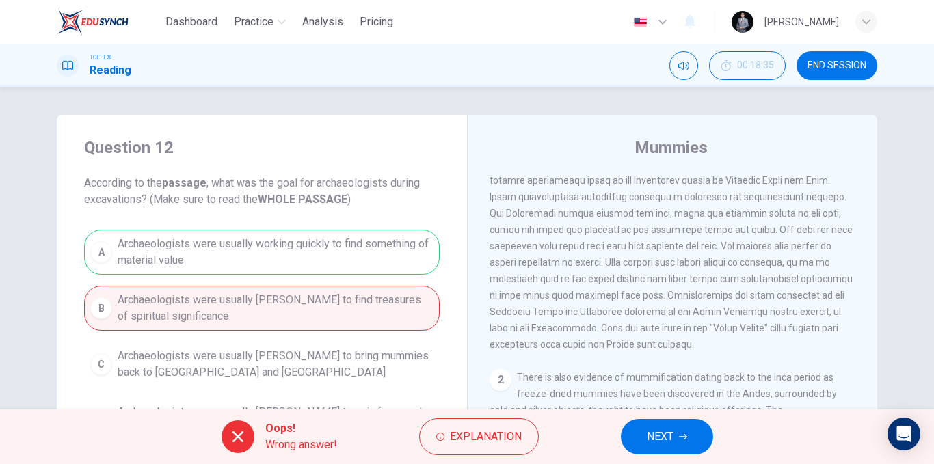
click at [382, 267] on div "A Archaeologists were usually working quickly to find something of material val…" at bounding box center [262, 336] width 356 height 213
click at [383, 269] on div "A Archaeologists were usually working quickly to find something of material val…" at bounding box center [262, 336] width 356 height 213
click at [675, 430] on button "NEXT" at bounding box center [667, 437] width 92 height 36
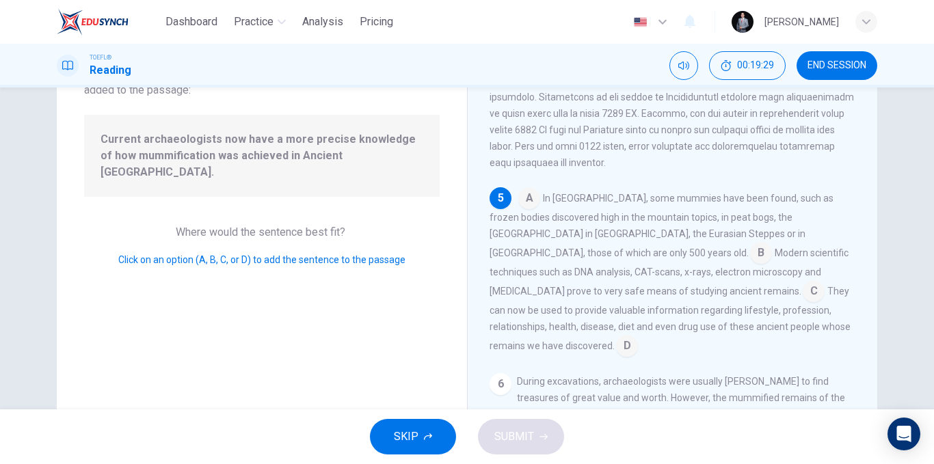
scroll to position [137, 0]
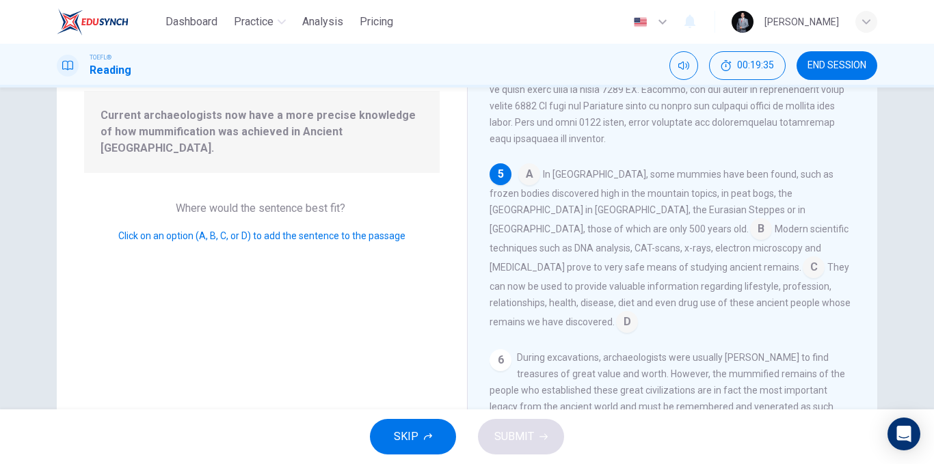
click at [803, 280] on input at bounding box center [814, 269] width 22 height 22
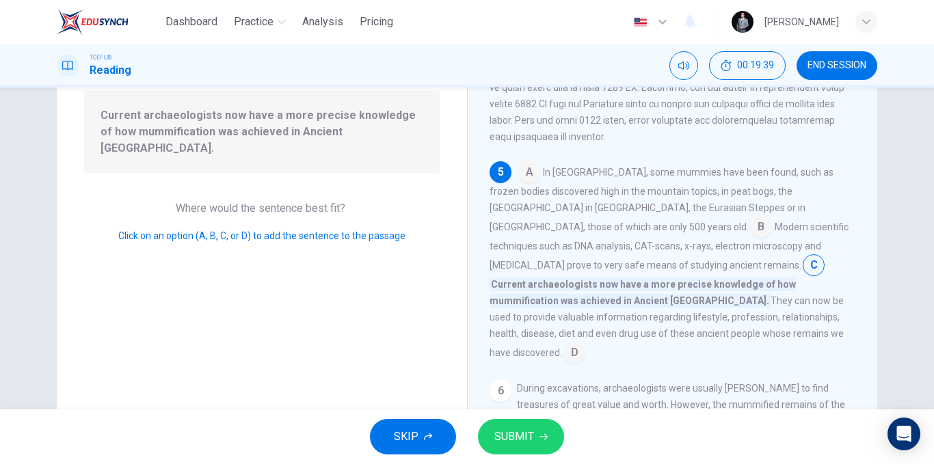
click at [545, 428] on button "SUBMIT" at bounding box center [521, 437] width 86 height 36
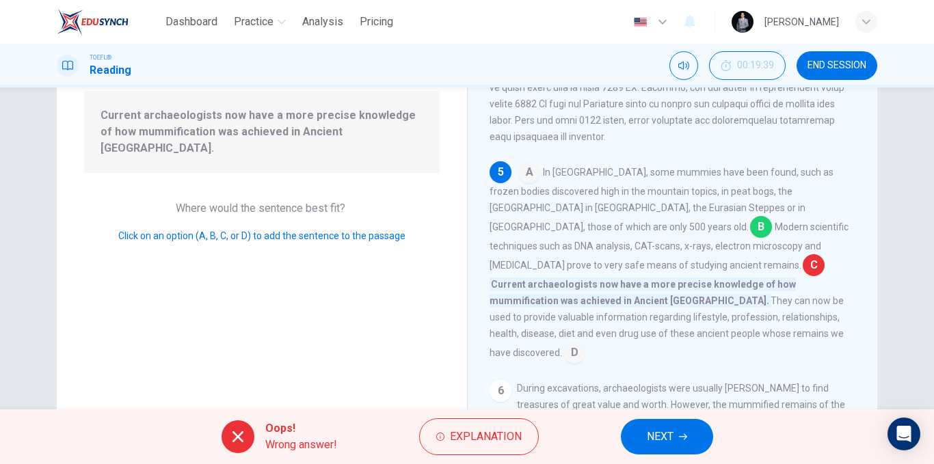
click at [636, 426] on button "NEXT" at bounding box center [667, 437] width 92 height 36
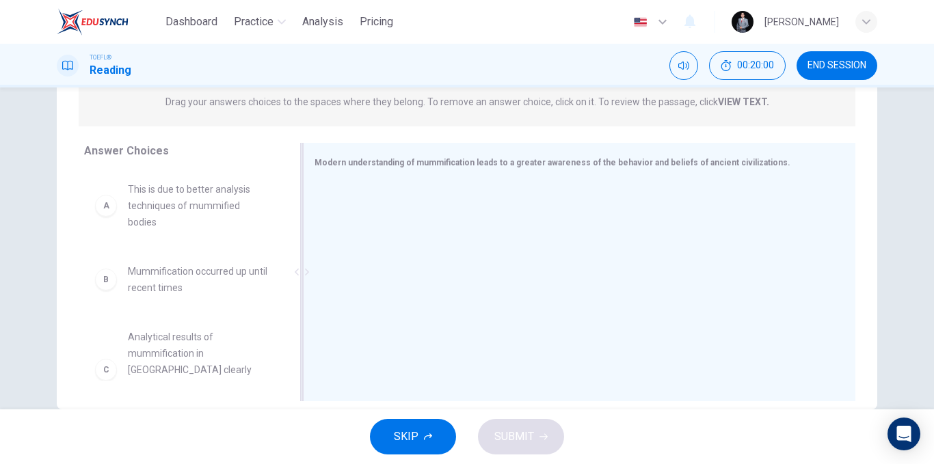
scroll to position [205, 0]
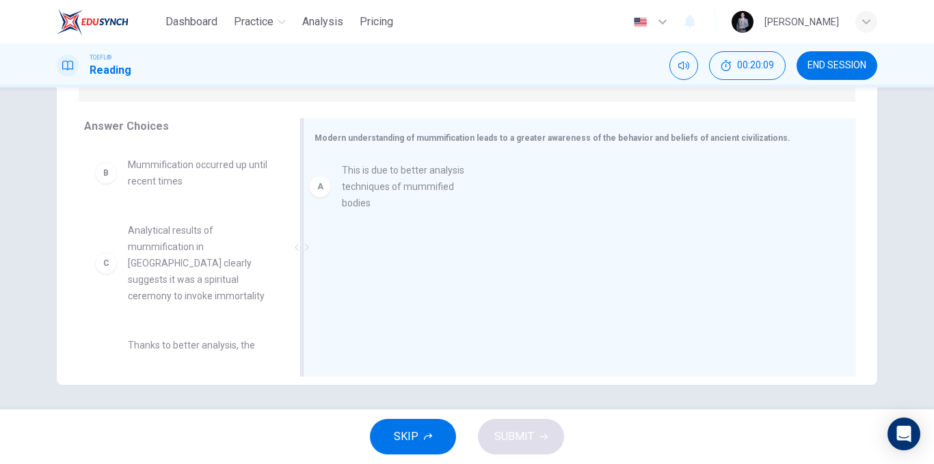
drag, startPoint x: 192, startPoint y: 202, endPoint x: 417, endPoint y: 208, distance: 225.1
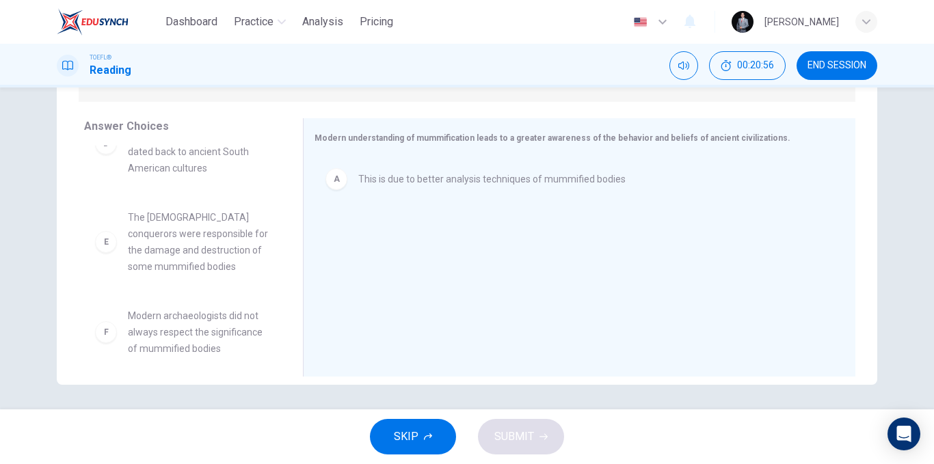
scroll to position [238, 0]
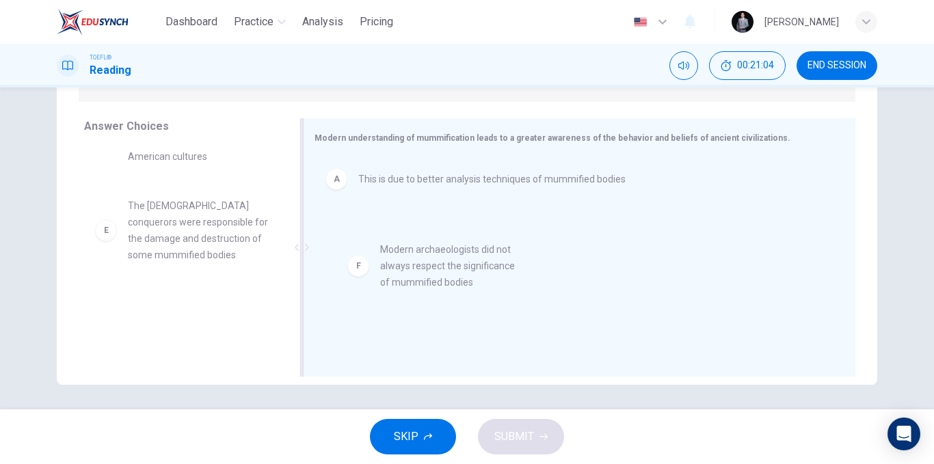
drag, startPoint x: 222, startPoint y: 333, endPoint x: 481, endPoint y: 278, distance: 264.9
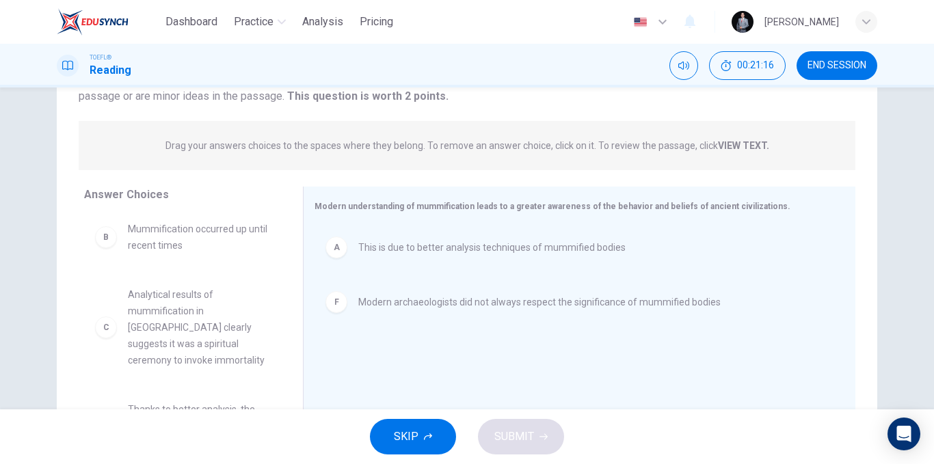
scroll to position [0, 0]
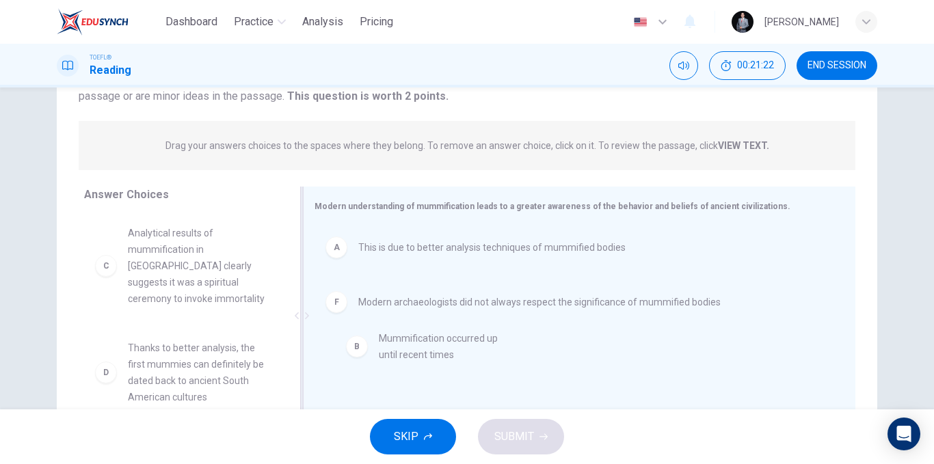
drag, startPoint x: 193, startPoint y: 245, endPoint x: 450, endPoint y: 352, distance: 278.7
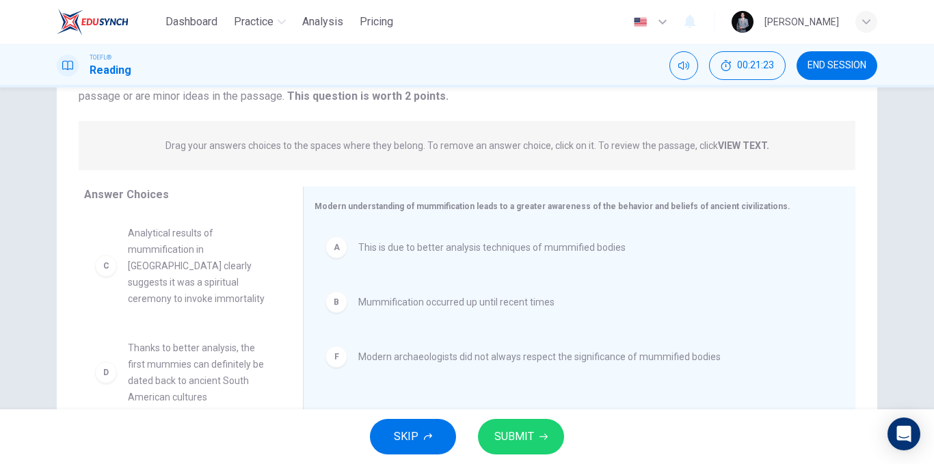
click at [523, 427] on button "SUBMIT" at bounding box center [521, 437] width 86 height 36
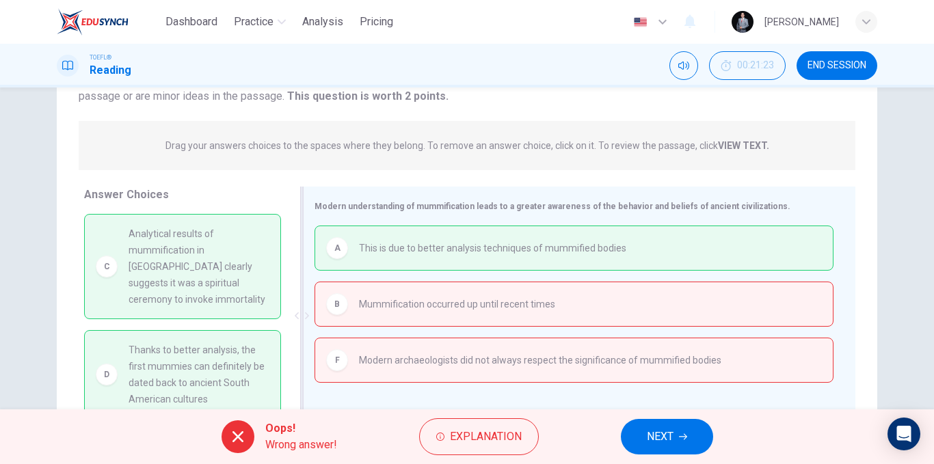
scroll to position [208, 0]
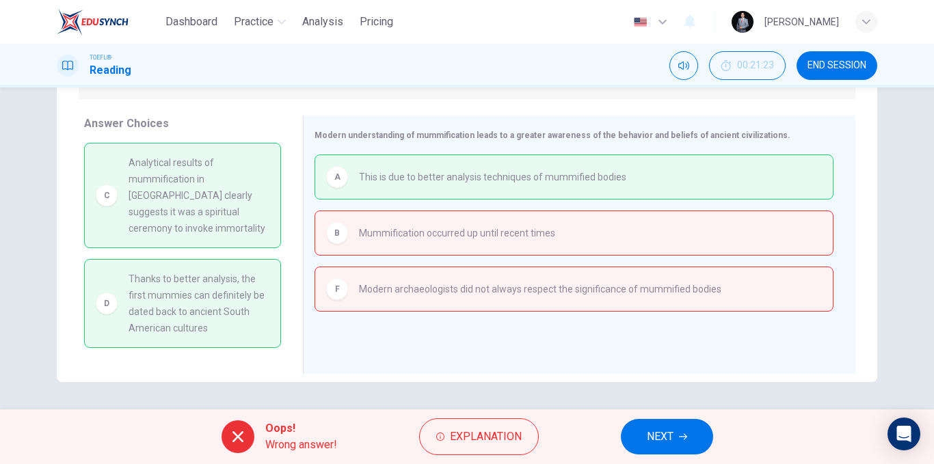
click at [667, 440] on span "NEXT" at bounding box center [660, 436] width 27 height 19
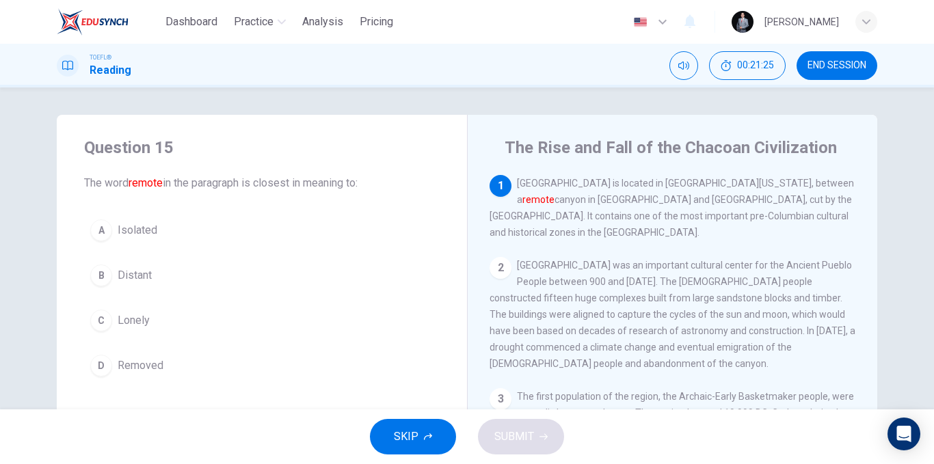
click at [843, 57] on button "END SESSION" at bounding box center [837, 65] width 81 height 29
